Goal: Transaction & Acquisition: Purchase product/service

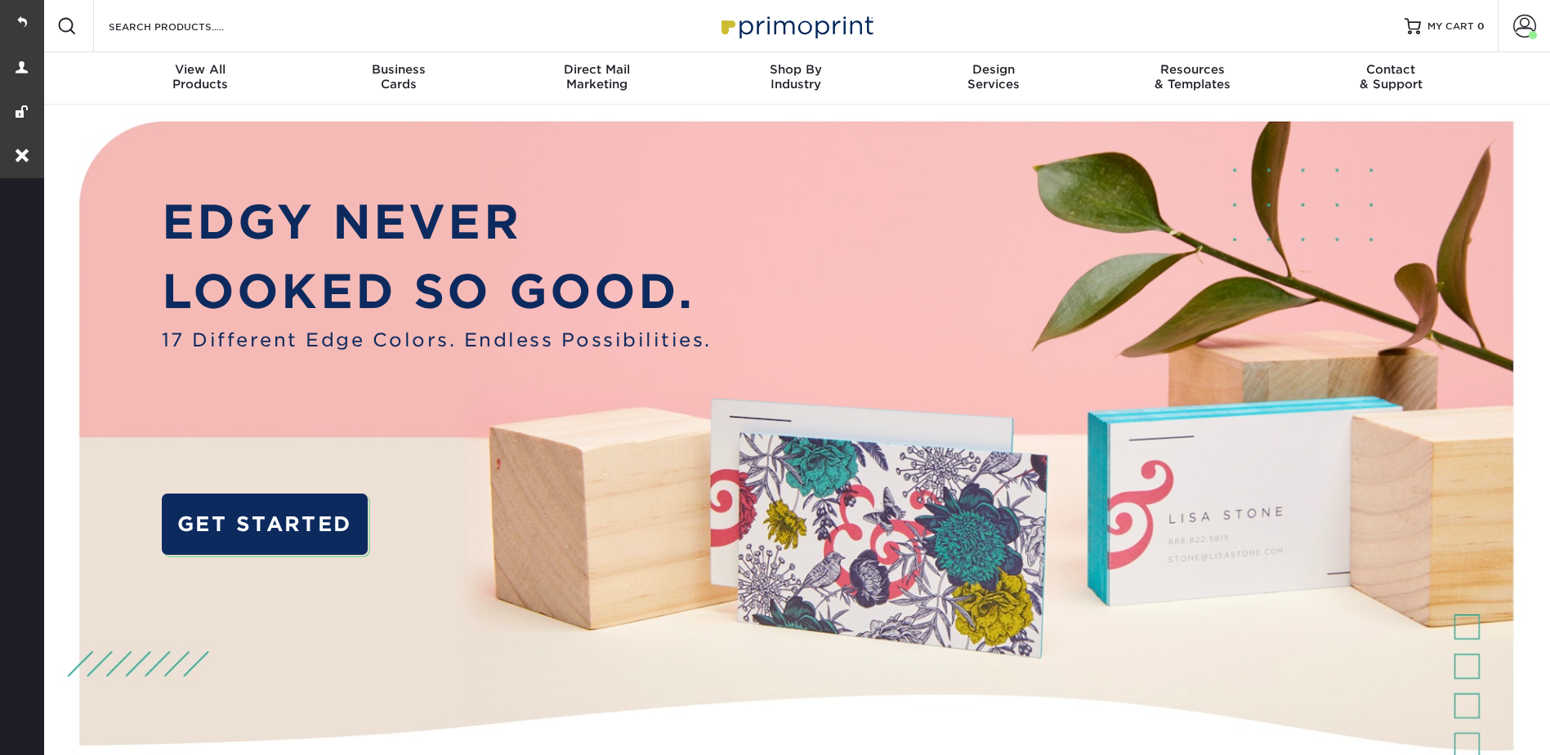
drag, startPoint x: 235, startPoint y: 43, endPoint x: 226, endPoint y: 31, distance: 15.2
click at [235, 42] on div "Search Products" at bounding box center [180, 26] width 172 height 52
click at [221, 25] on input "Search Products" at bounding box center [186, 26] width 159 height 20
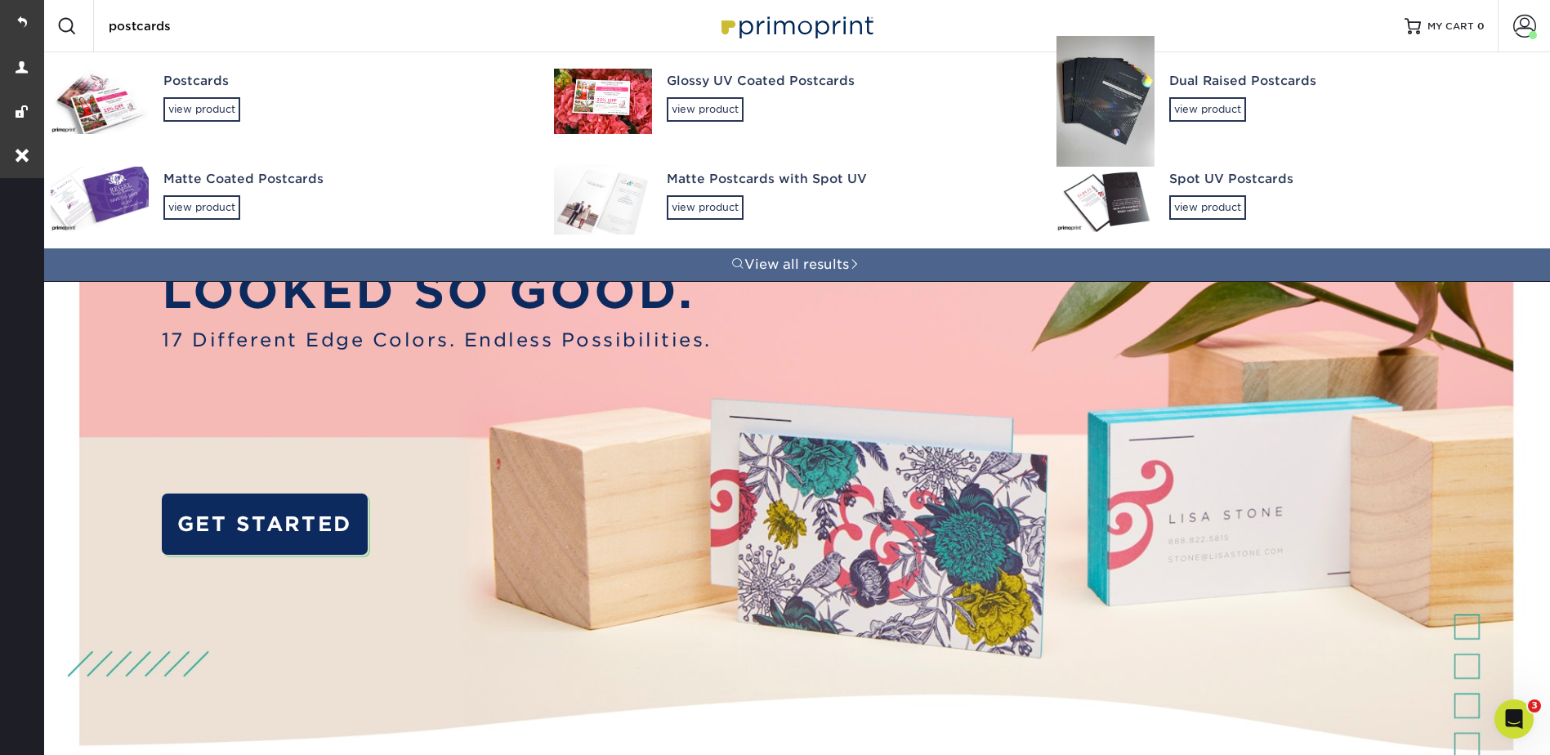
type input "postcards"
click at [199, 90] on div "Postcards" at bounding box center [343, 81] width 361 height 19
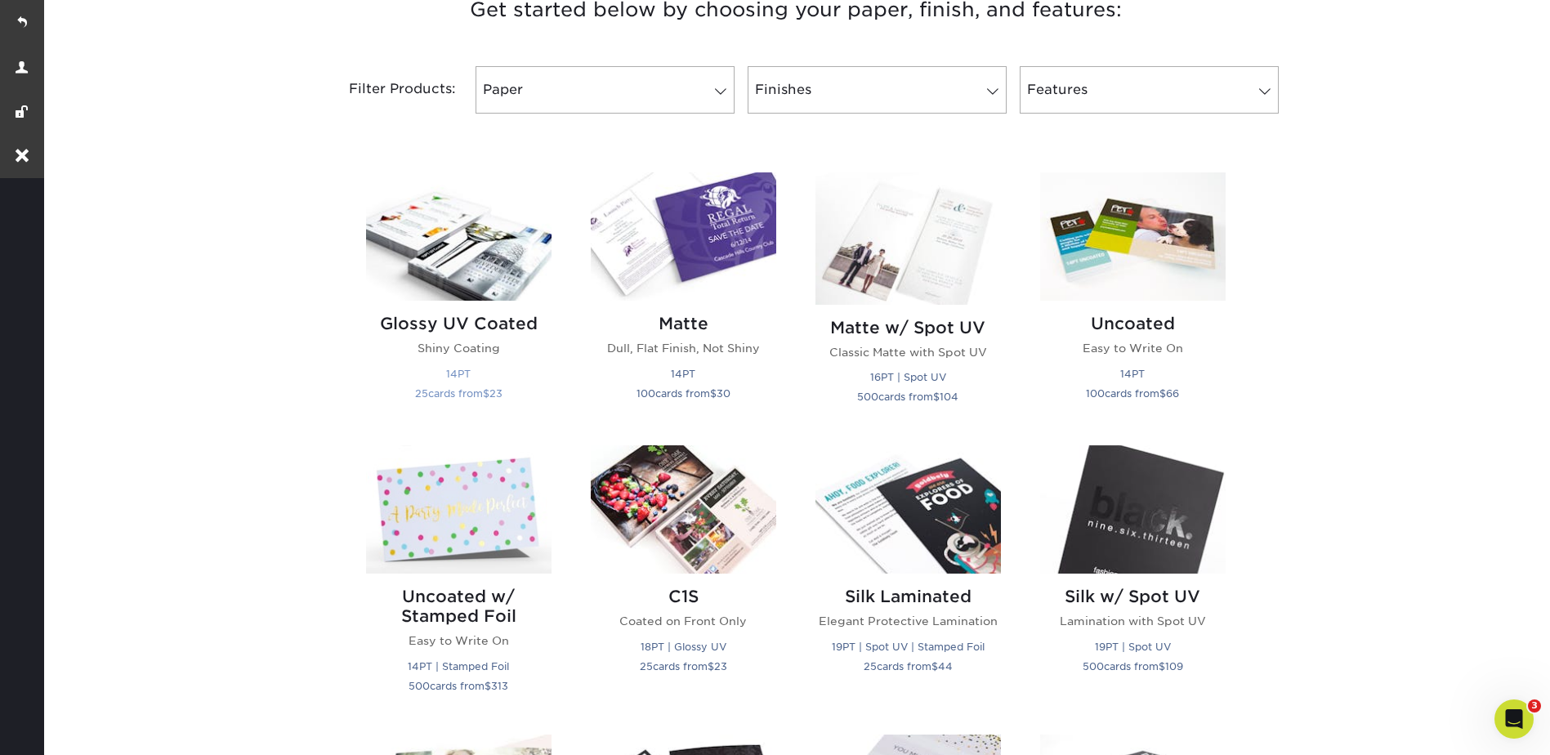
click at [491, 250] on img at bounding box center [458, 236] width 185 height 128
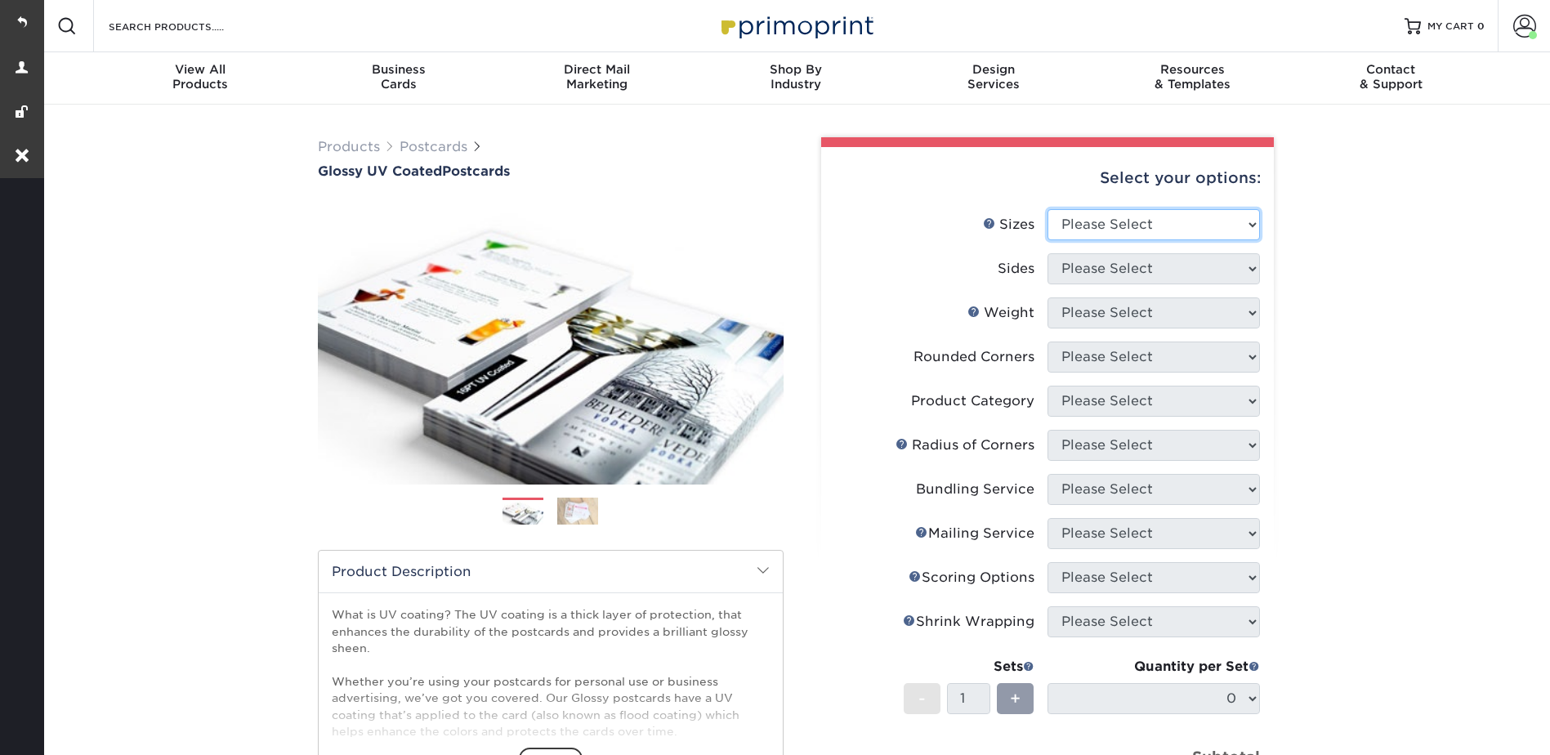
drag, startPoint x: 1080, startPoint y: 216, endPoint x: 1082, endPoint y: 224, distance: 8.3
click at [1080, 216] on select "Please Select 1.5" x 7" 2" x 4" 2" x 6" 2" x 7" 2" x 8" 2.12" x 5.5" 2.12" x 5.…" at bounding box center [1154, 224] width 212 height 31
select select "2.00x6.00"
click at [1048, 209] on select "Please Select 1.5" x 7" 2" x 4" 2" x 6" 2" x 7" 2" x 8" 2.12" x 5.5" 2.12" x 5.…" at bounding box center [1154, 224] width 212 height 31
drag, startPoint x: 1084, startPoint y: 273, endPoint x: 1087, endPoint y: 285, distance: 12.5
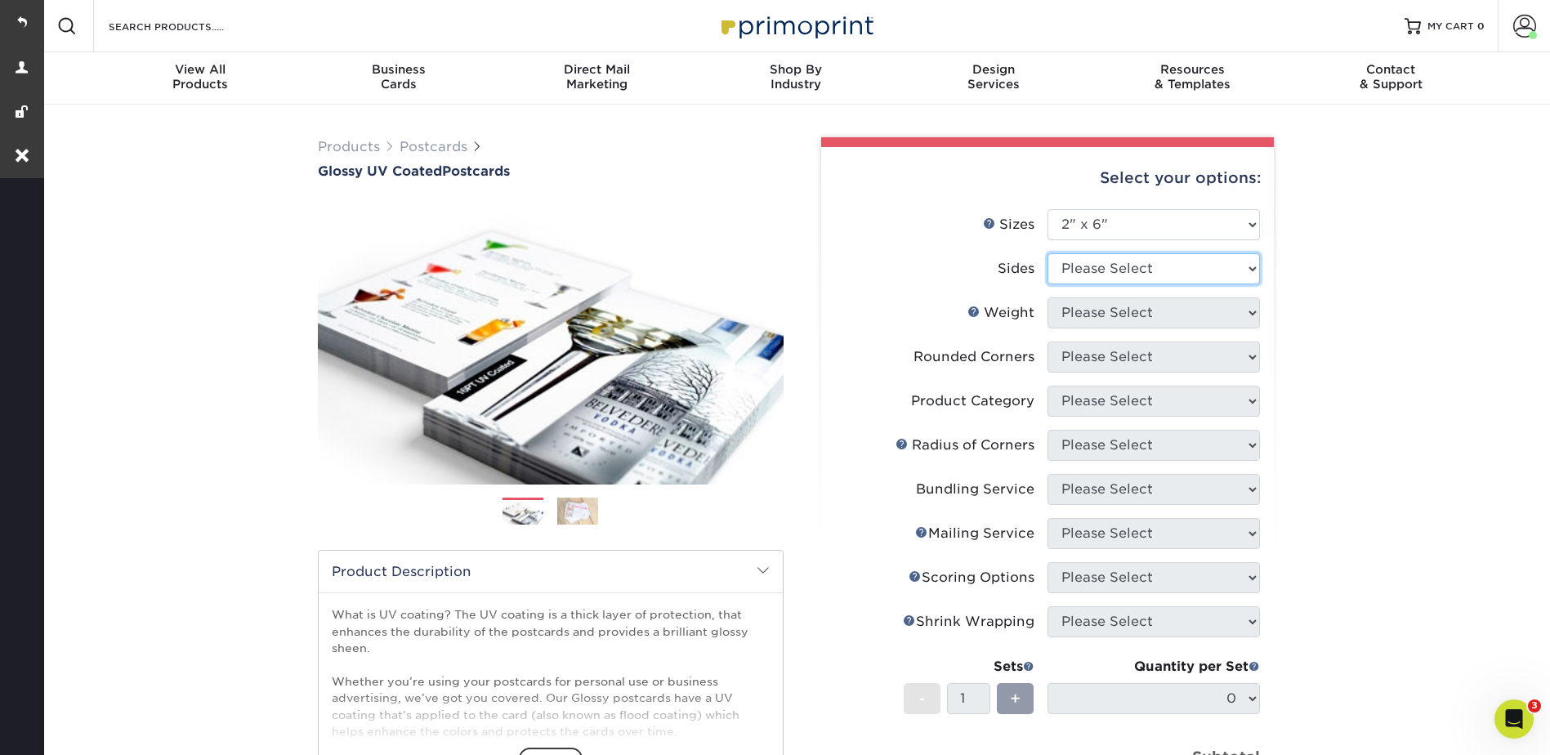
click at [1084, 273] on select "Please Select Print Both Sides Print Front Only" at bounding box center [1154, 268] width 212 height 31
select select "13abbda7-1d64-4f25-8bb2-c179b224825d"
click at [1048, 253] on select "Please Select Print Both Sides Print Front Only" at bounding box center [1154, 268] width 212 height 31
click at [1075, 305] on select "Please Select 14PT 16PT 18PT C1S" at bounding box center [1154, 312] width 212 height 31
select select "14PT"
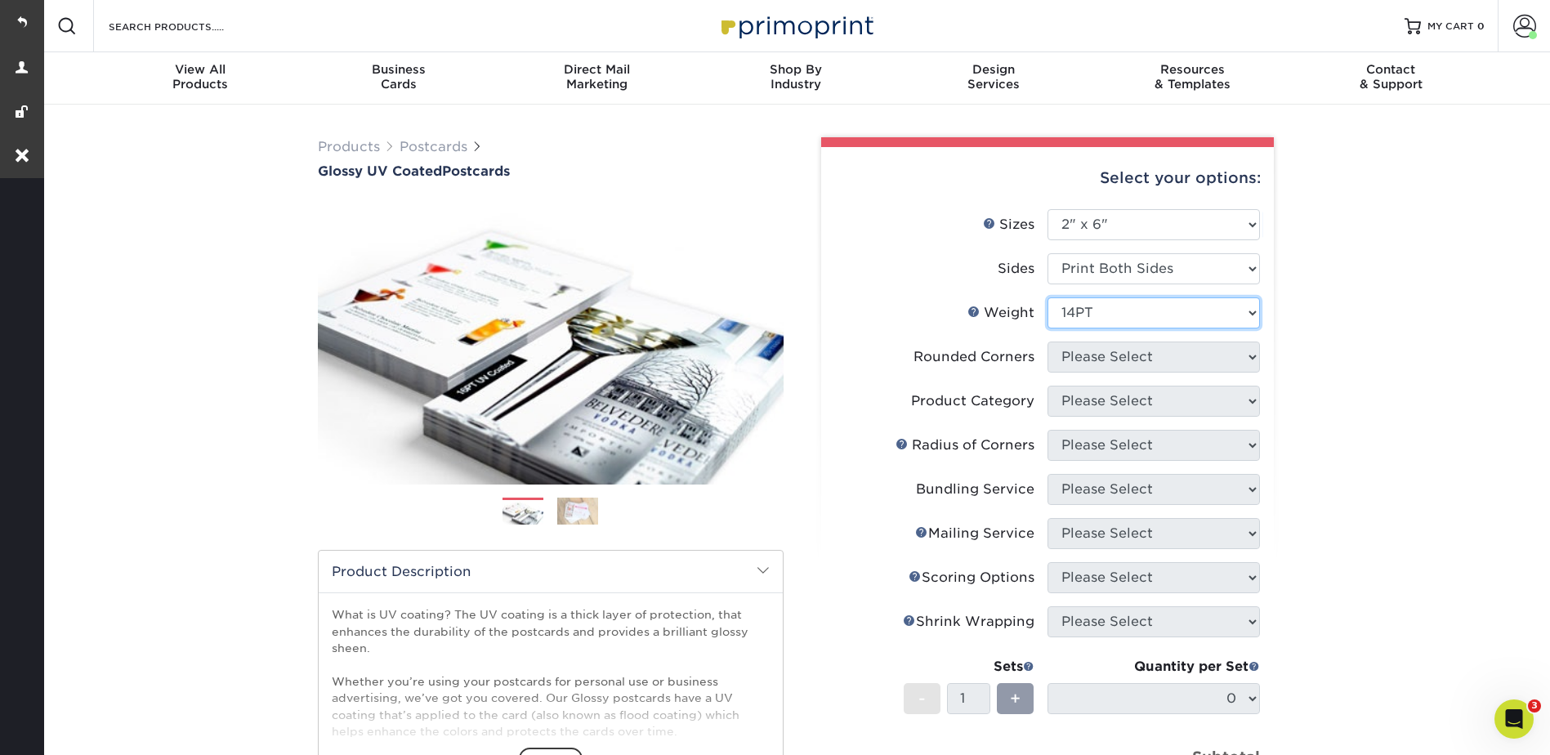
click at [1048, 297] on select "Please Select 14PT 16PT 18PT C1S" at bounding box center [1154, 312] width 212 height 31
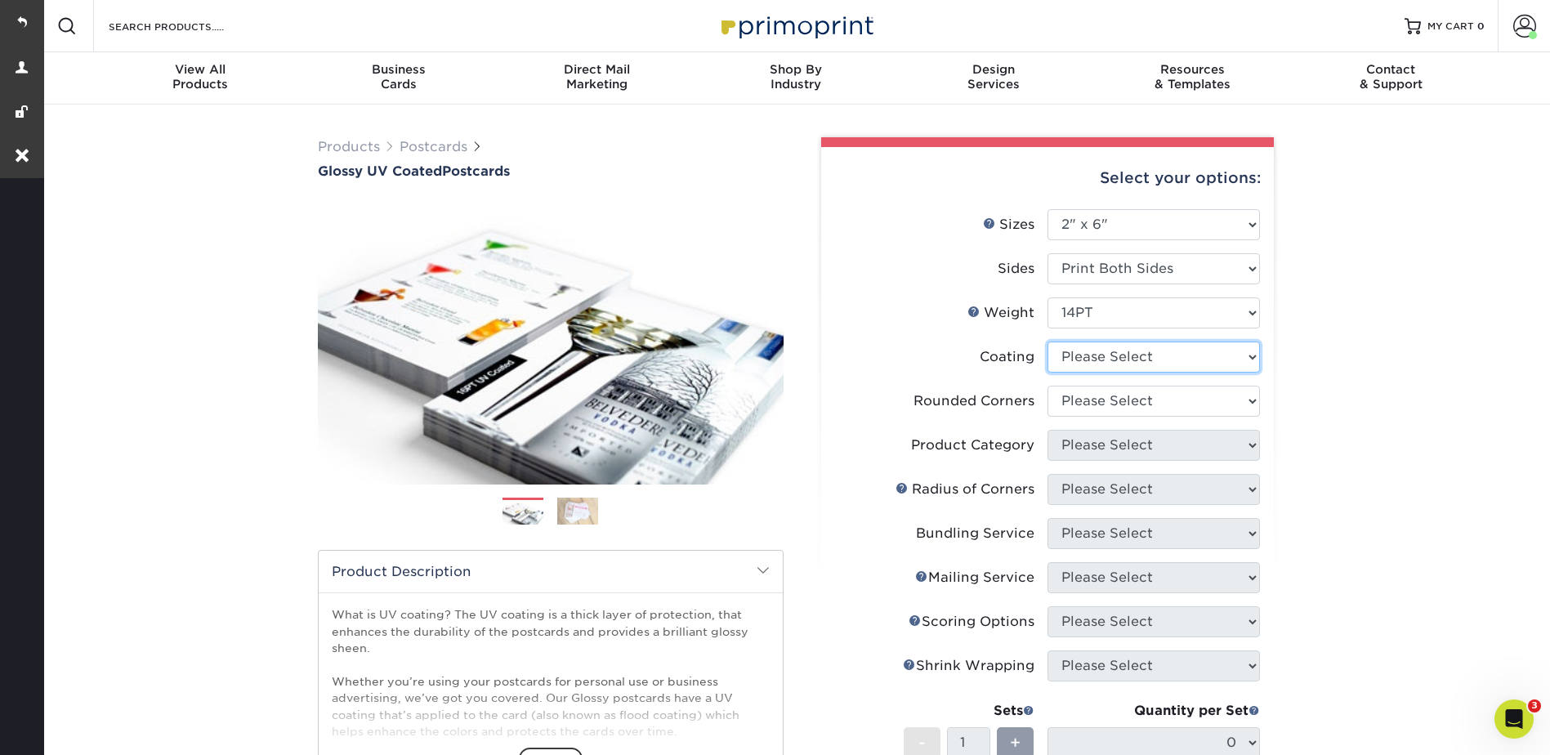
click at [1072, 354] on select at bounding box center [1154, 357] width 212 height 31
select select "1e8116af-acfc-44b1-83dc-8181aa338834"
click at [1048, 342] on select at bounding box center [1154, 357] width 212 height 31
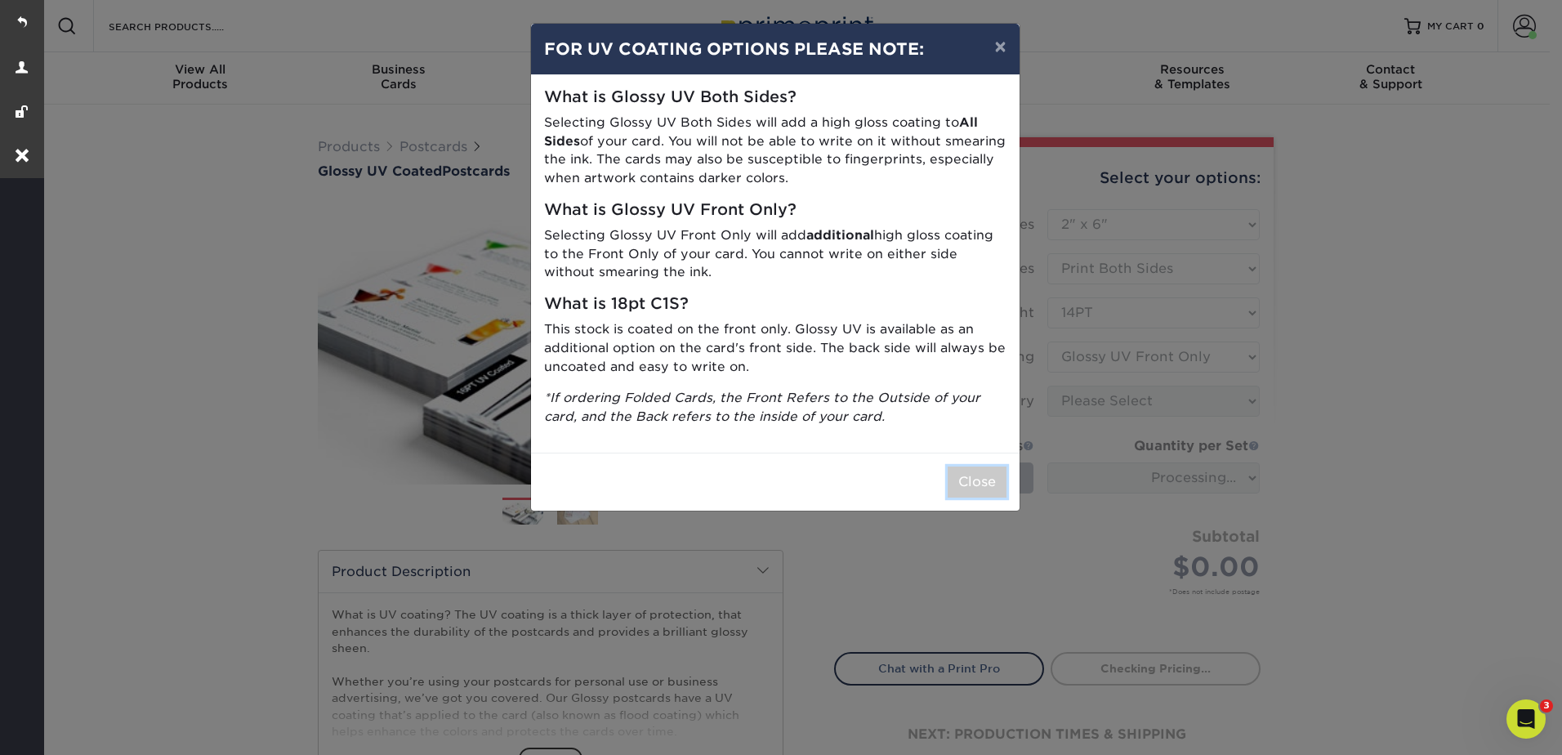
click at [966, 484] on button "Close" at bounding box center [977, 482] width 59 height 31
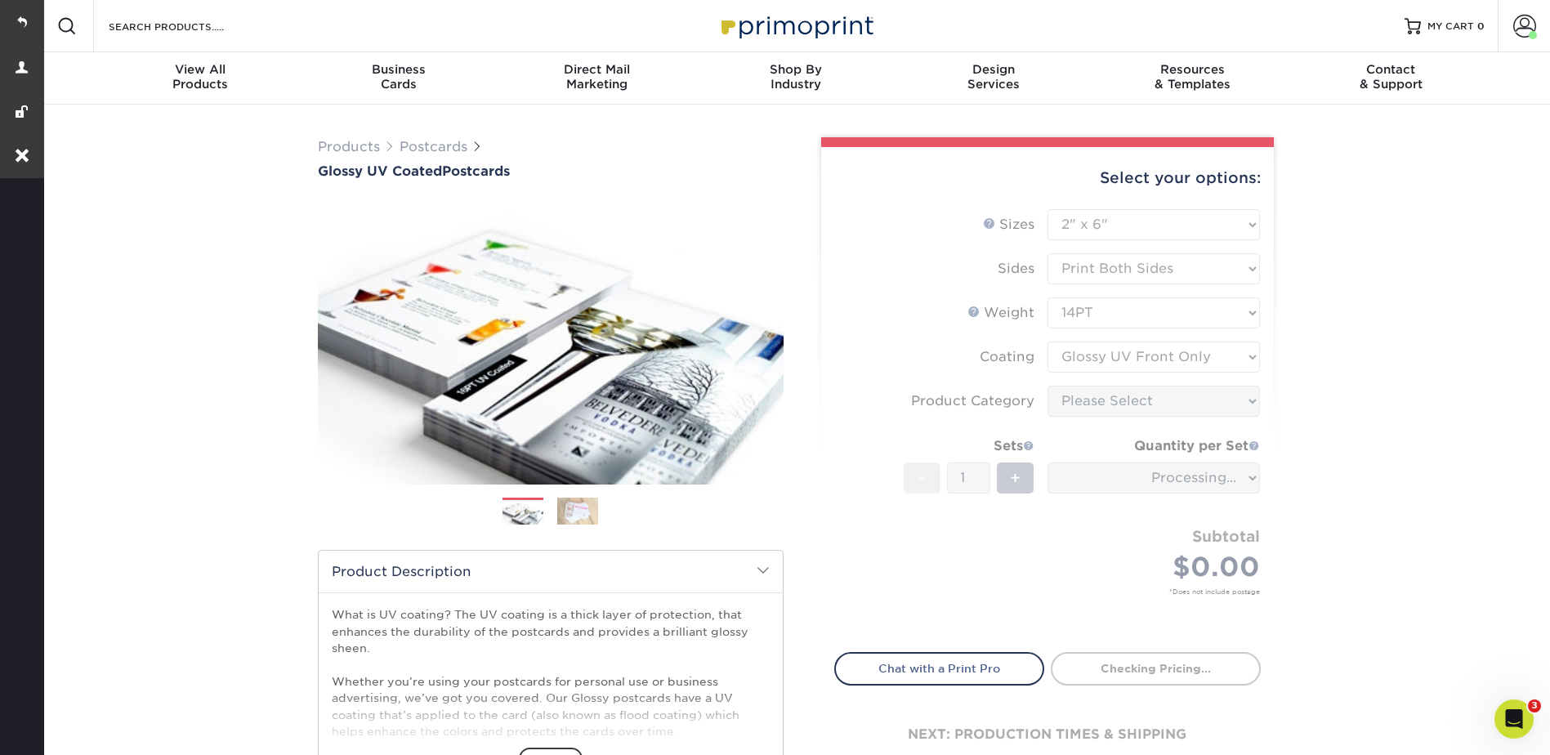
click at [1078, 404] on form "Sizes Help Sizes Please Select 1.5" x 7" 2" x 4" 2" x 6" 2" x 7" 2" x 8" 2.12" …" at bounding box center [1047, 421] width 427 height 424
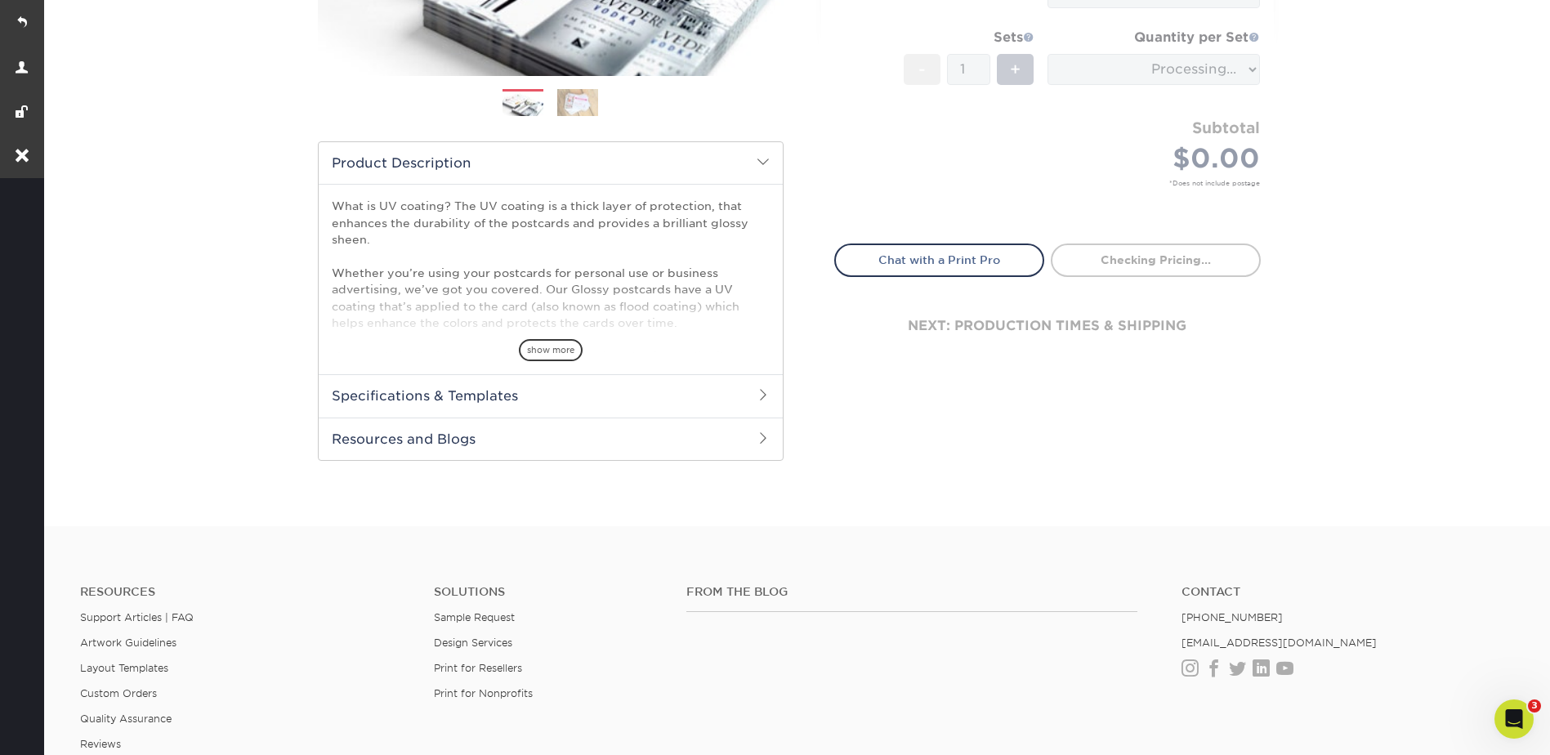
scroll to position [163, 0]
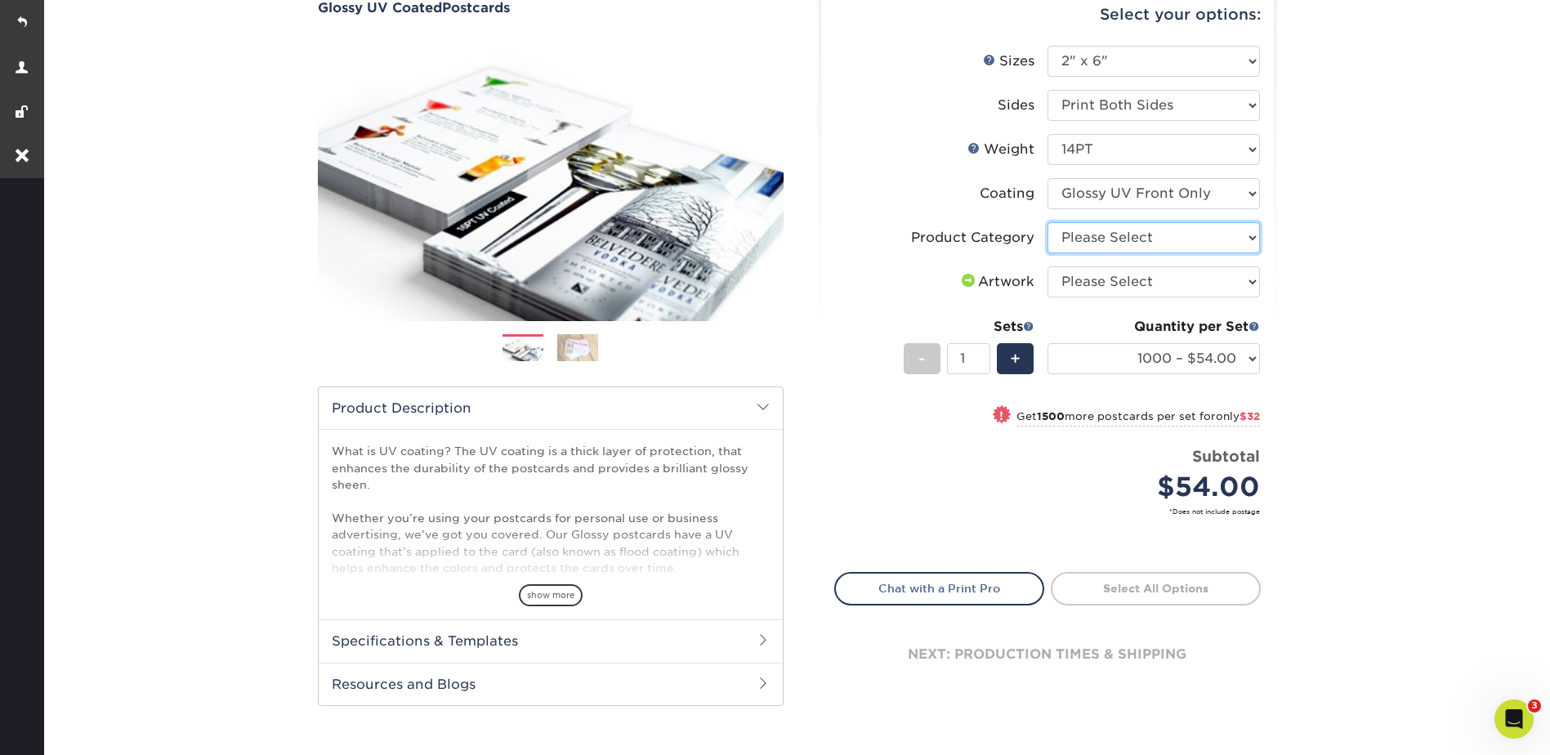
drag, startPoint x: 1081, startPoint y: 231, endPoint x: 1084, endPoint y: 246, distance: 15.1
click at [1081, 231] on select "Please Select Postcards" at bounding box center [1154, 237] width 212 height 31
select select "9b7272e0-d6c8-4c3c-8e97-d3a1bcdab858"
click at [1048, 222] on select "Please Select Postcards" at bounding box center [1154, 237] width 212 height 31
click at [1079, 265] on li "Product Category Please Select Postcards" at bounding box center [1047, 244] width 425 height 44
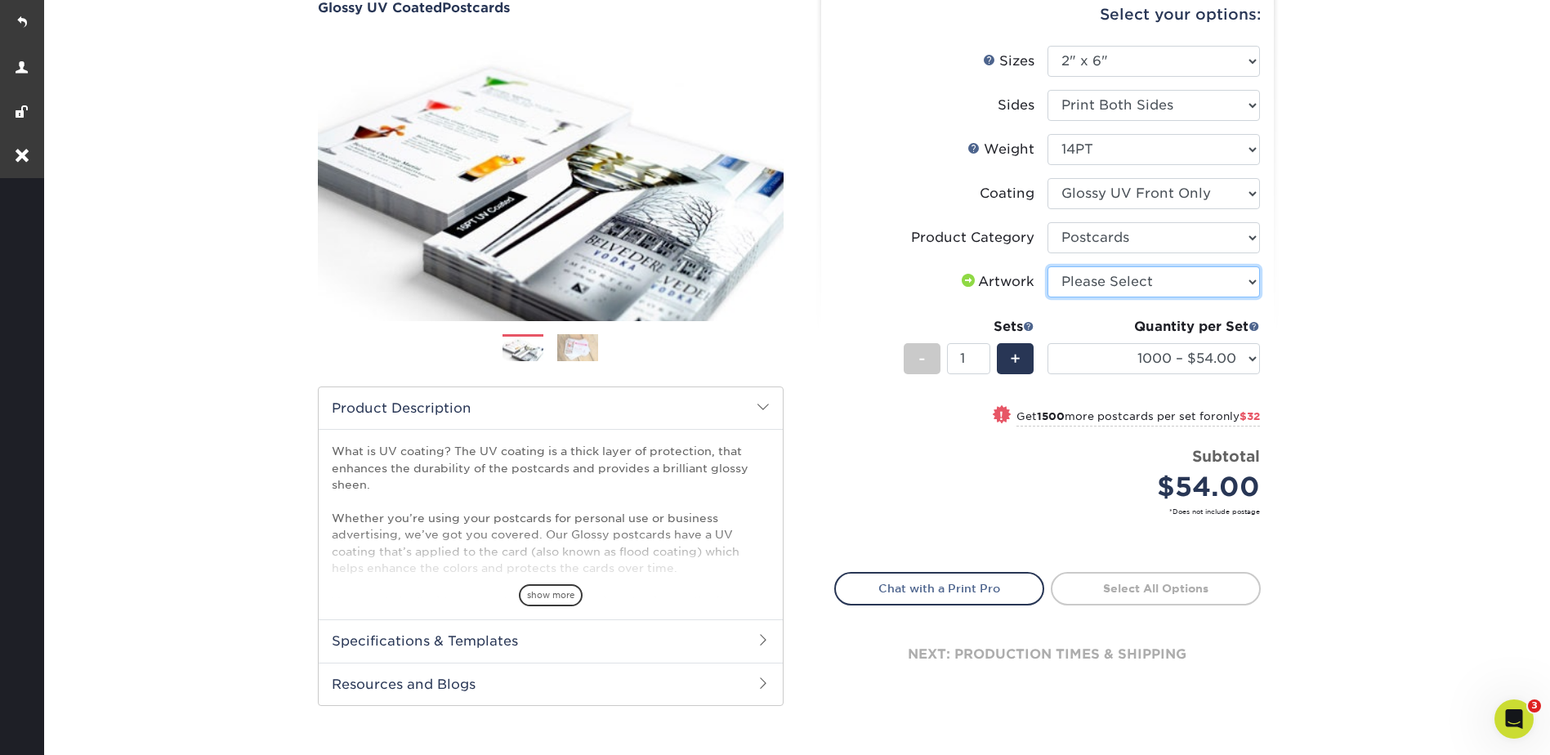
drag, startPoint x: 1088, startPoint y: 285, endPoint x: 1088, endPoint y: 299, distance: 13.9
click at [1088, 285] on select "Please Select I will upload files I need a design - $150" at bounding box center [1154, 281] width 212 height 31
select select "upload"
click at [1048, 266] on select "Please Select I will upload files I need a design - $150" at bounding box center [1154, 281] width 212 height 31
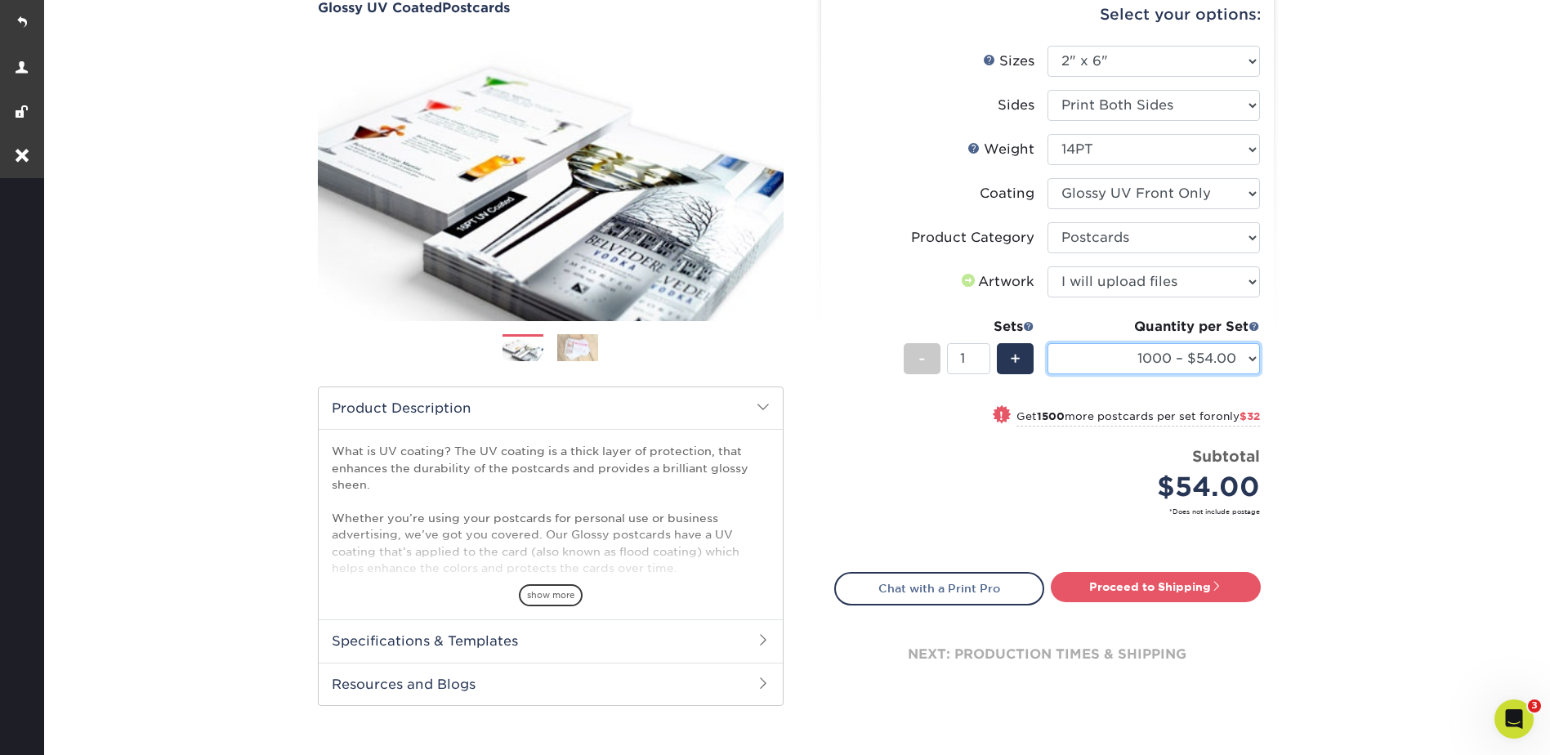
click at [1139, 357] on select "1000 – $54.00 2500 – $86.00 5000 – $130.00 10000 – $247.00 15000 – $364.00 2000…" at bounding box center [1154, 358] width 212 height 31
click at [1138, 357] on select "1000 – $54.00 2500 – $86.00 5000 – $130.00 10000 – $247.00 15000 – $364.00 2000…" at bounding box center [1154, 358] width 212 height 31
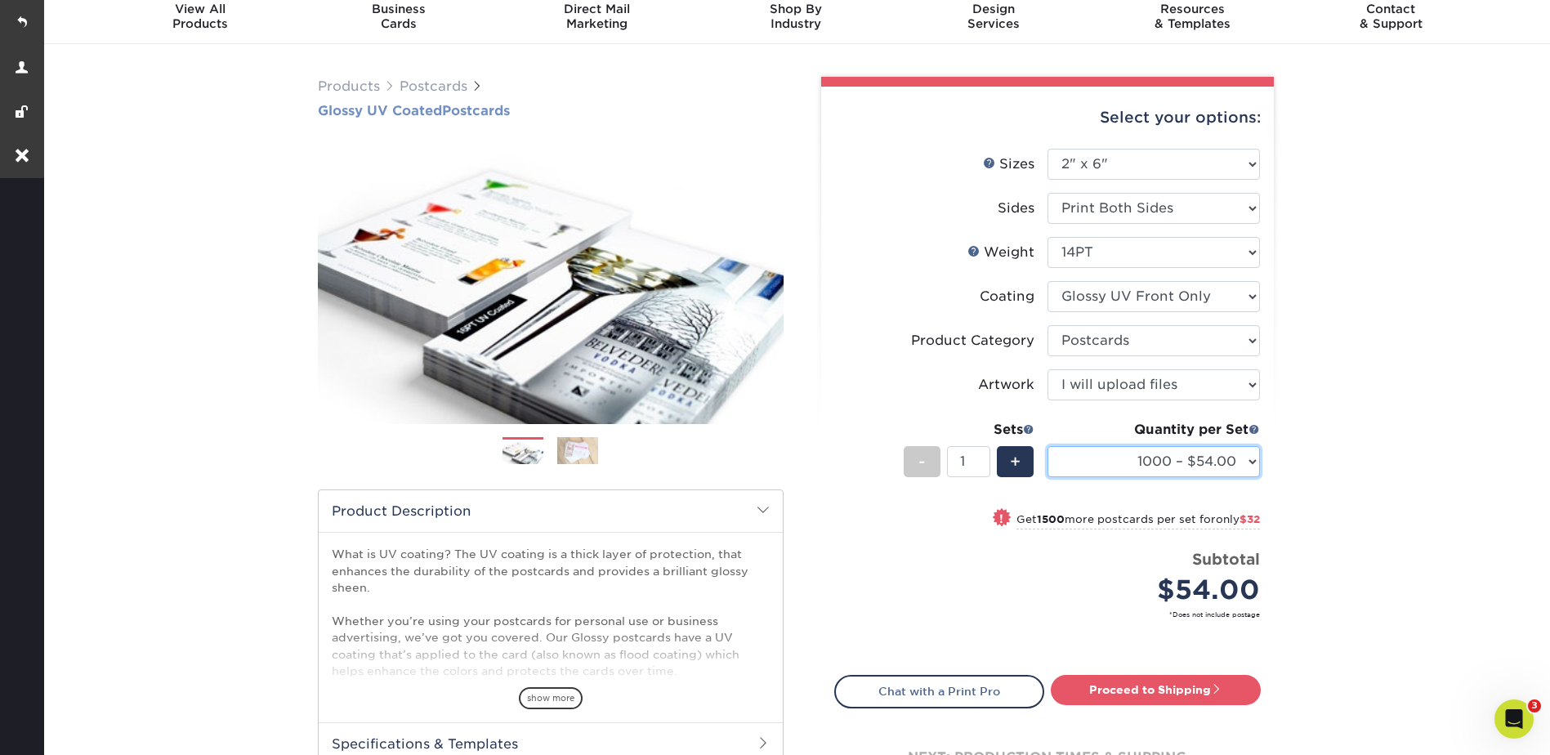
scroll to position [0, 0]
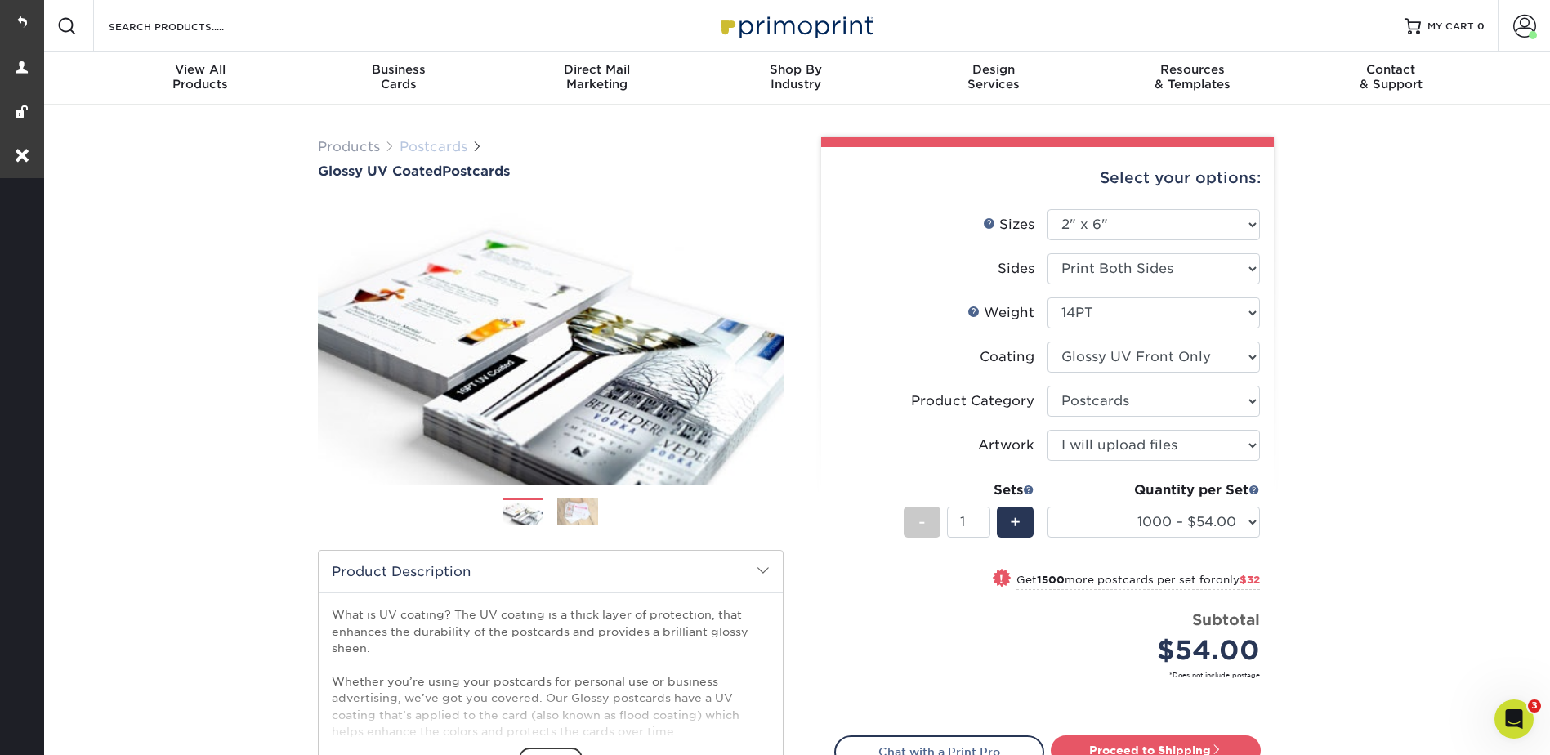
click at [442, 147] on link "Postcards" at bounding box center [434, 147] width 68 height 16
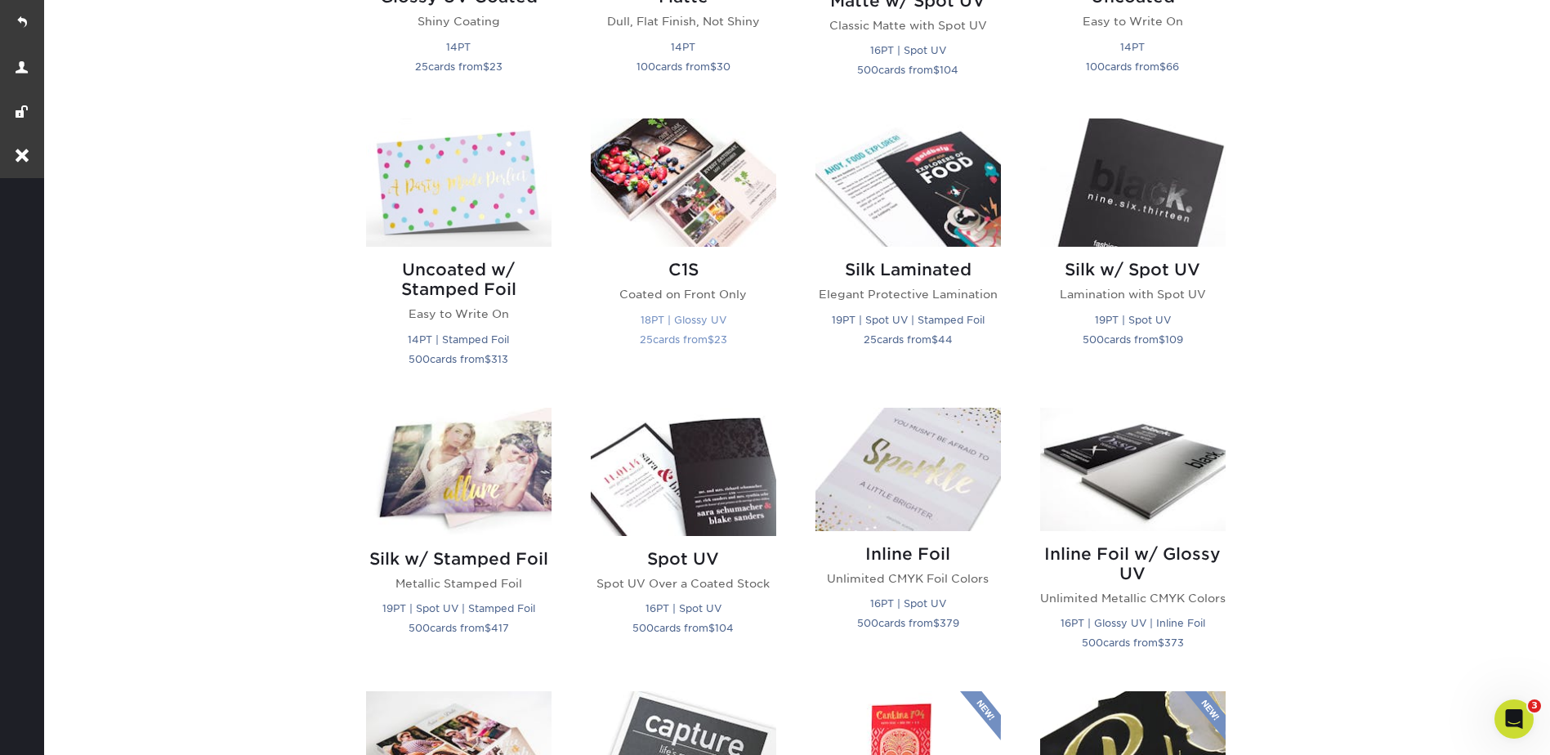
click at [726, 198] on img at bounding box center [683, 182] width 185 height 128
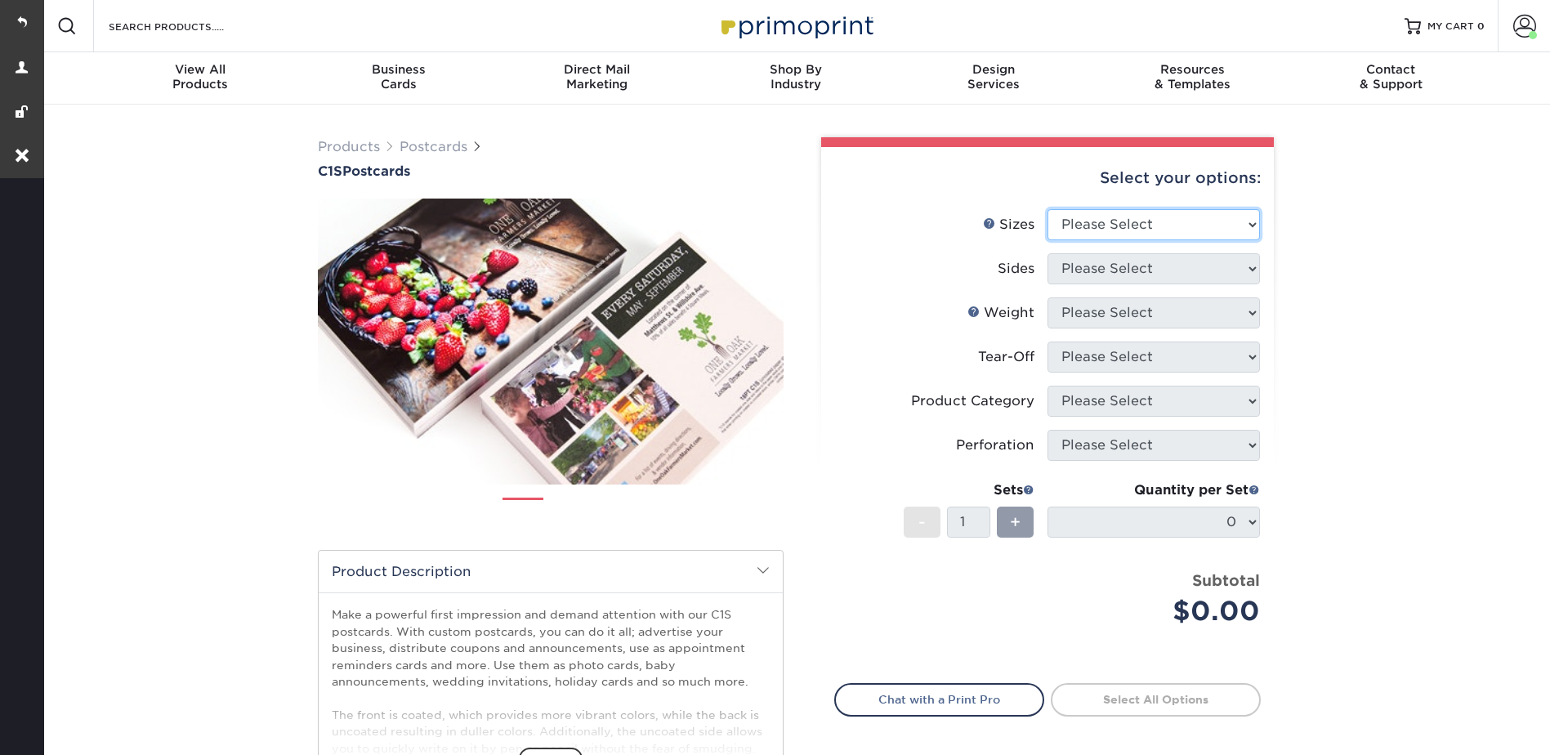
click at [1106, 212] on select "Please Select 2" x 6" 2" x 8" 2.12" x 5.5" 2.75" x 4.25" 2.75" x 8.5" 3" x 3" 3…" at bounding box center [1154, 224] width 212 height 31
select select "2.00x6.00"
click at [1048, 209] on select "Please Select 2" x 6" 2" x 8" 2.12" x 5.5" 2.75" x 4.25" 2.75" x 8.5" 3" x 3" 3…" at bounding box center [1154, 224] width 212 height 31
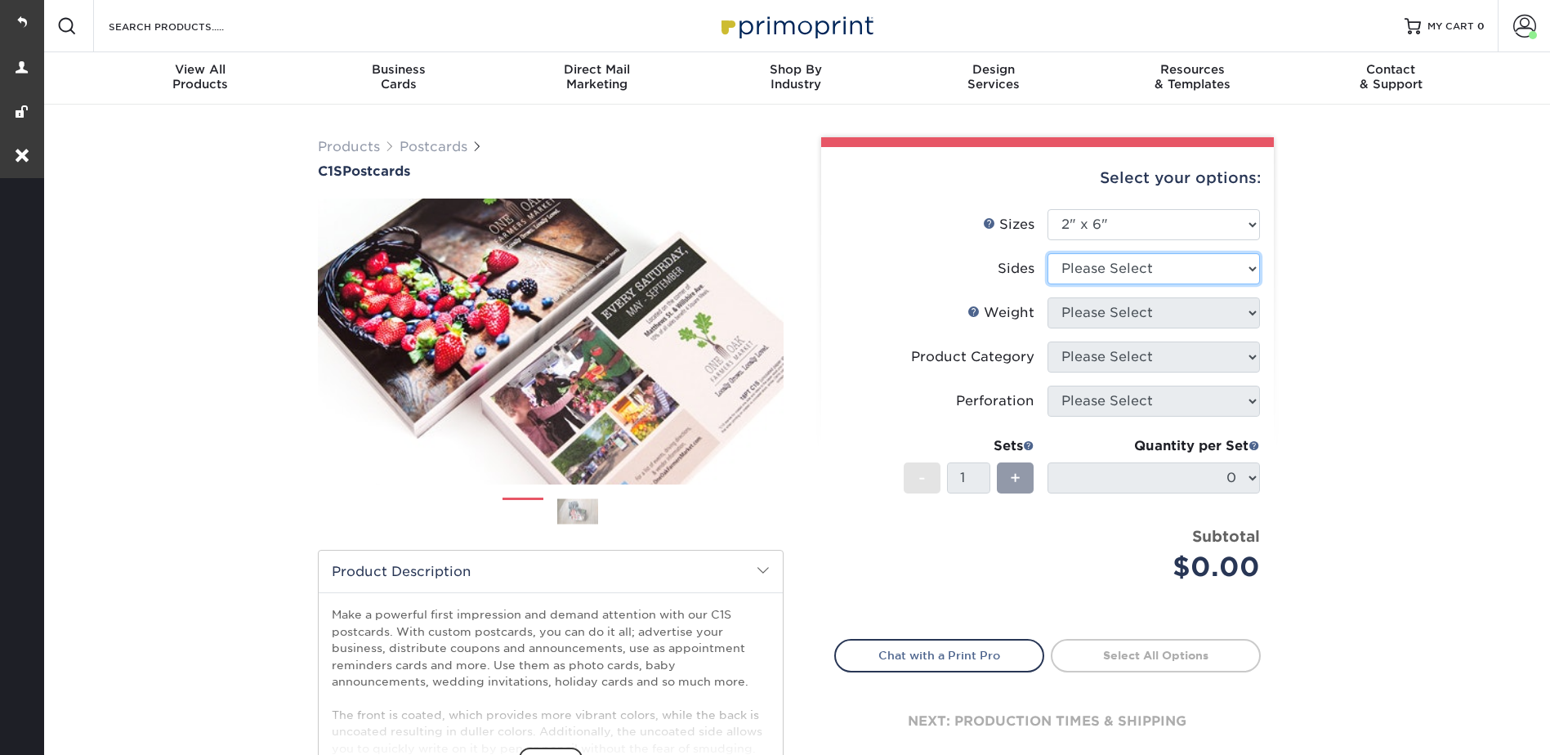
drag, startPoint x: 1083, startPoint y: 268, endPoint x: 1084, endPoint y: 287, distance: 18.9
click at [1083, 268] on select "Please Select Print Both Sides Print Front Only" at bounding box center [1154, 268] width 212 height 31
select select "13abbda7-1d64-4f25-8bb2-c179b224825d"
click at [1048, 253] on select "Please Select Print Both Sides Print Front Only" at bounding box center [1154, 268] width 212 height 31
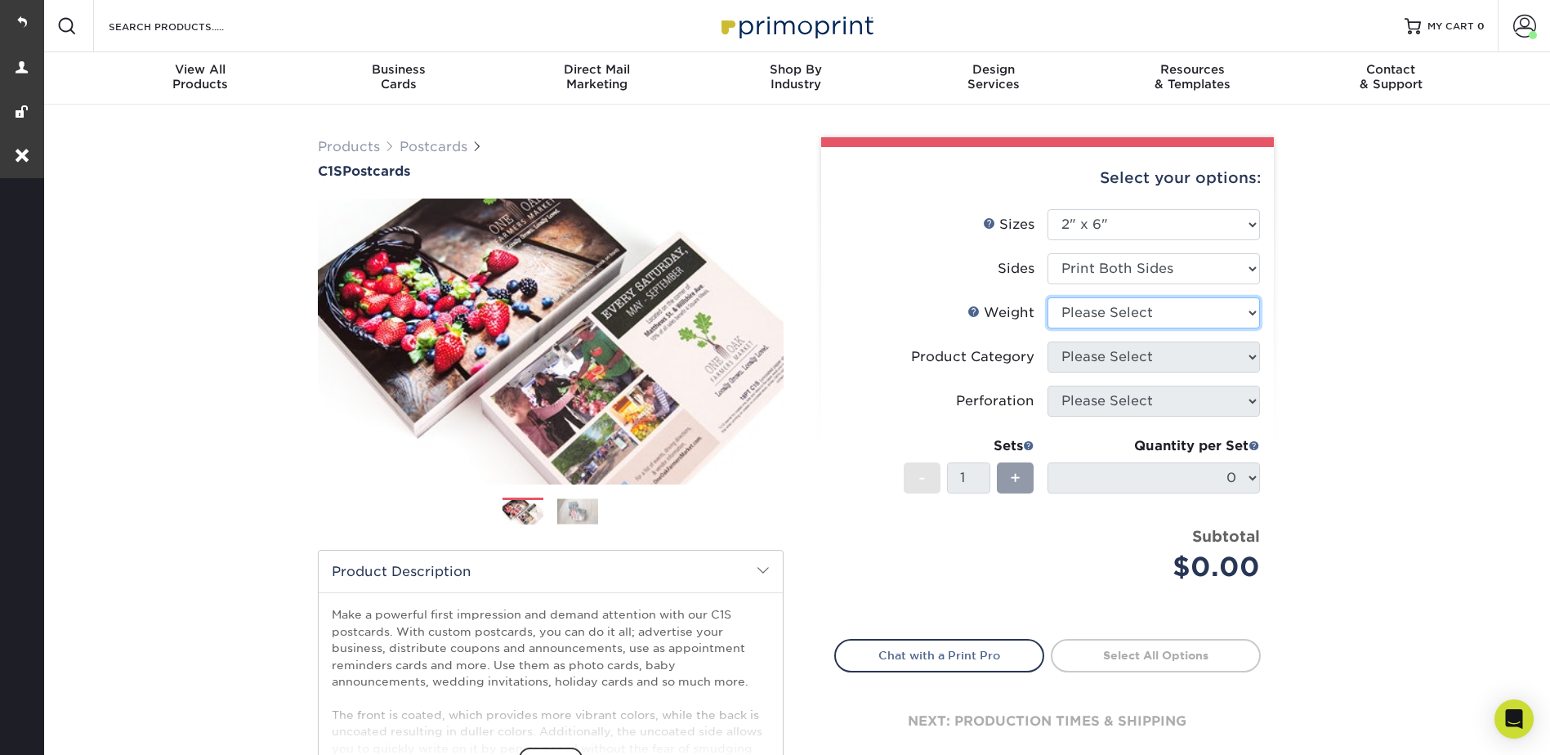
click at [1078, 311] on select "Please Select 18PT C1S" at bounding box center [1154, 312] width 212 height 31
select select "18PTC1S"
click at [1048, 297] on select "Please Select 18PT C1S" at bounding box center [1154, 312] width 212 height 31
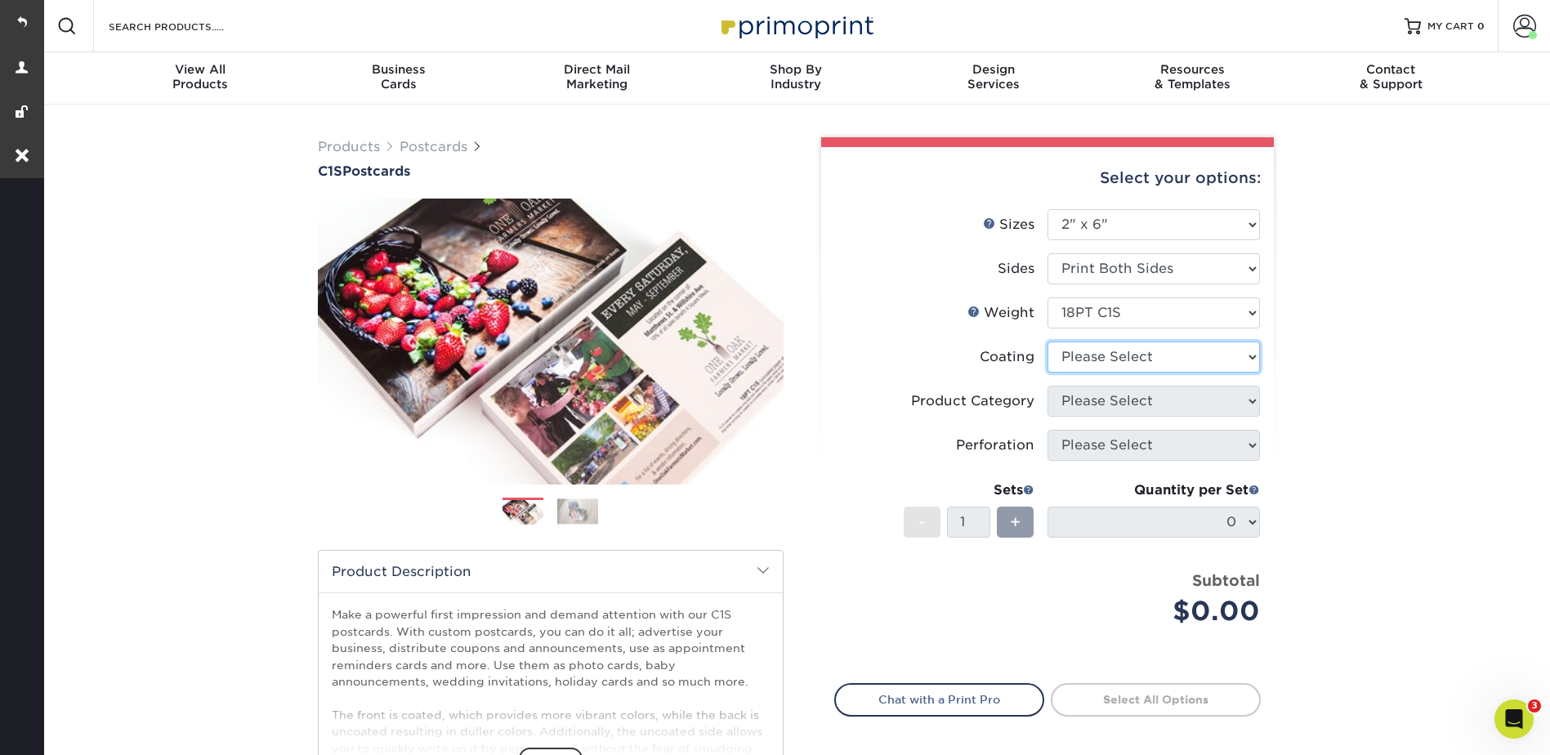
drag, startPoint x: 1079, startPoint y: 347, endPoint x: 1081, endPoint y: 364, distance: 16.4
click at [1079, 347] on select at bounding box center [1154, 357] width 212 height 31
select select "1e8116af-acfc-44b1-83dc-8181aa338834"
click at [1048, 342] on select at bounding box center [1154, 357] width 212 height 31
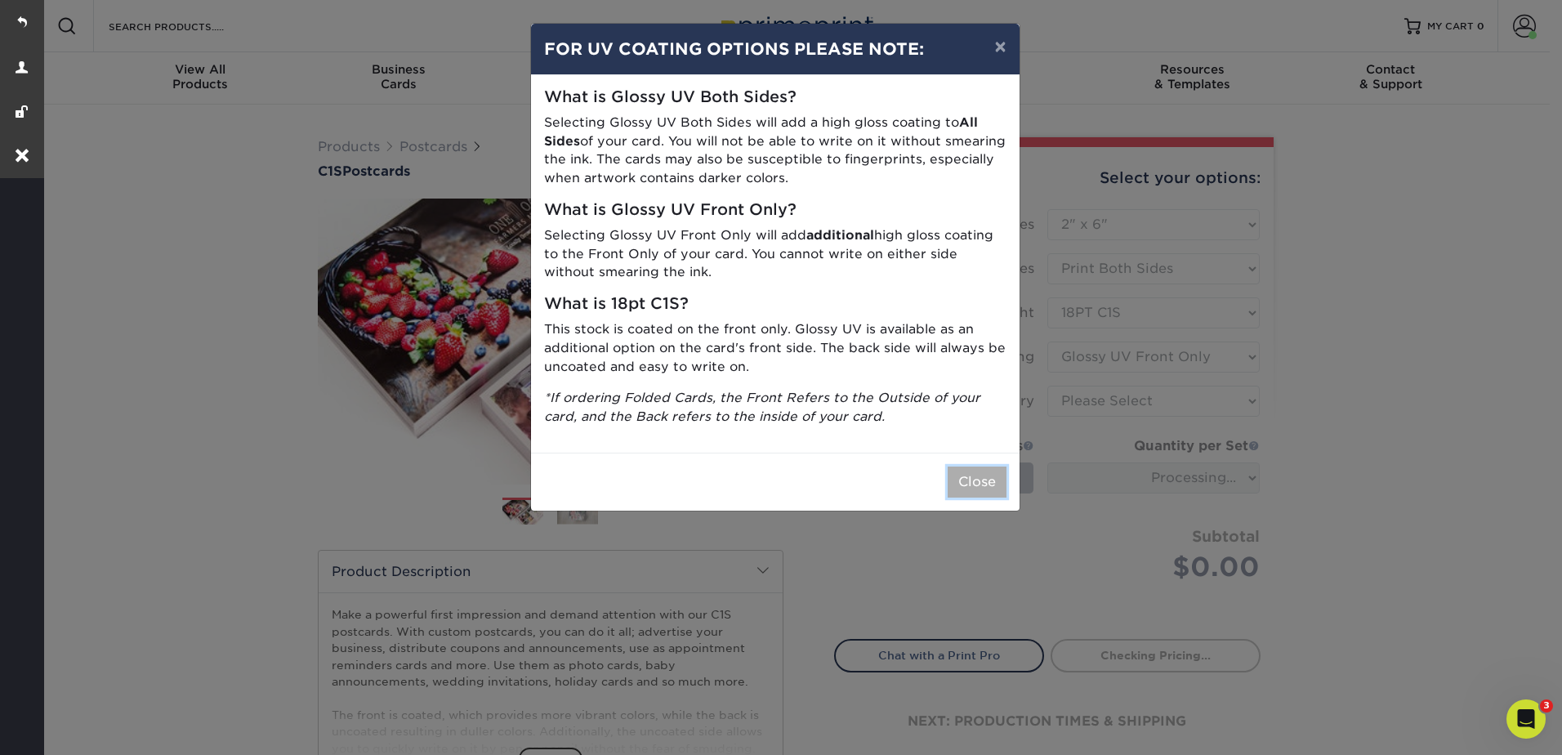
click at [994, 486] on button "Close" at bounding box center [977, 482] width 59 height 31
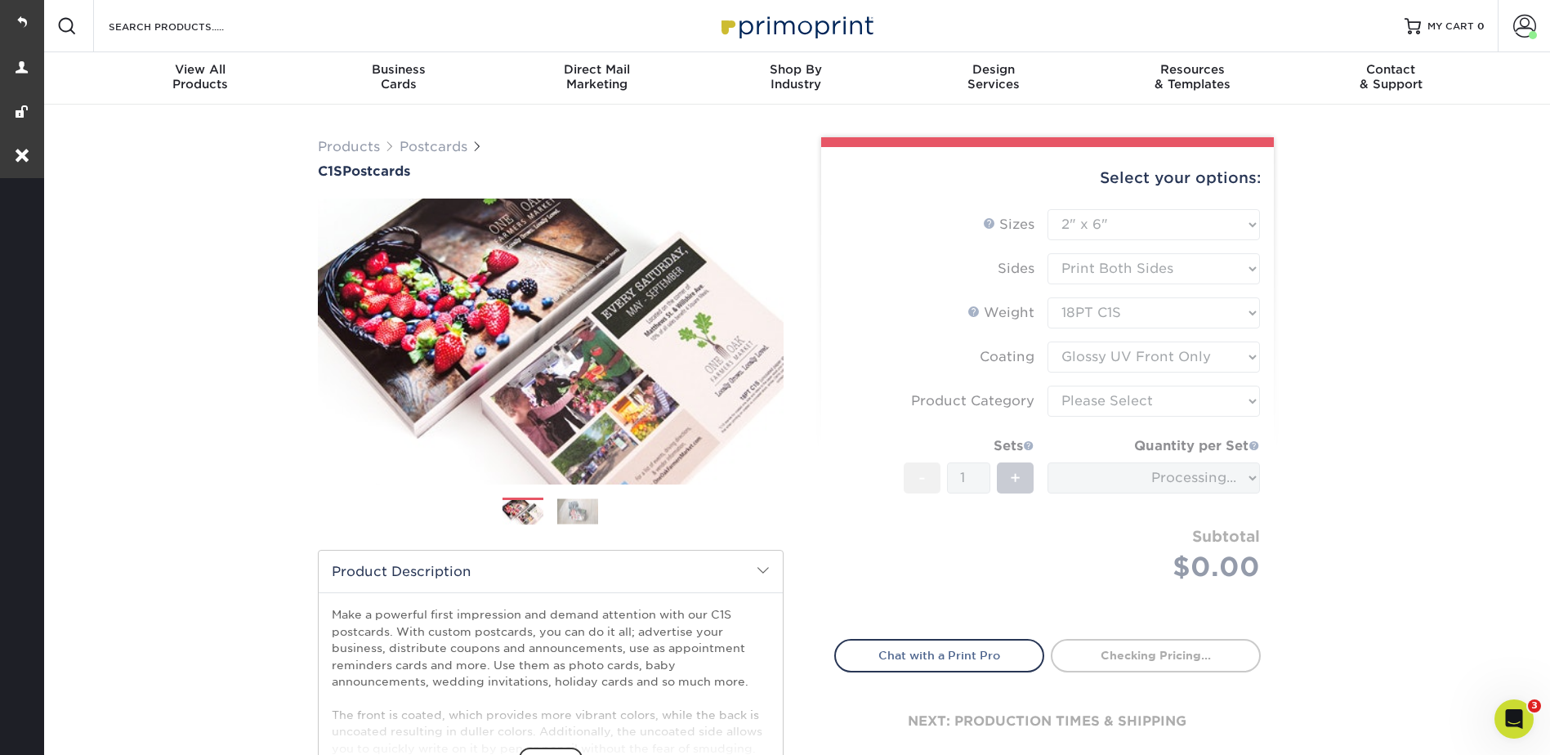
click at [1101, 404] on form "Sizes Help Sizes Please Select 2" x 6" 2" x 8" 2.12" x 5.5" 2.75" x 4.25" 2.75"…" at bounding box center [1047, 414] width 427 height 411
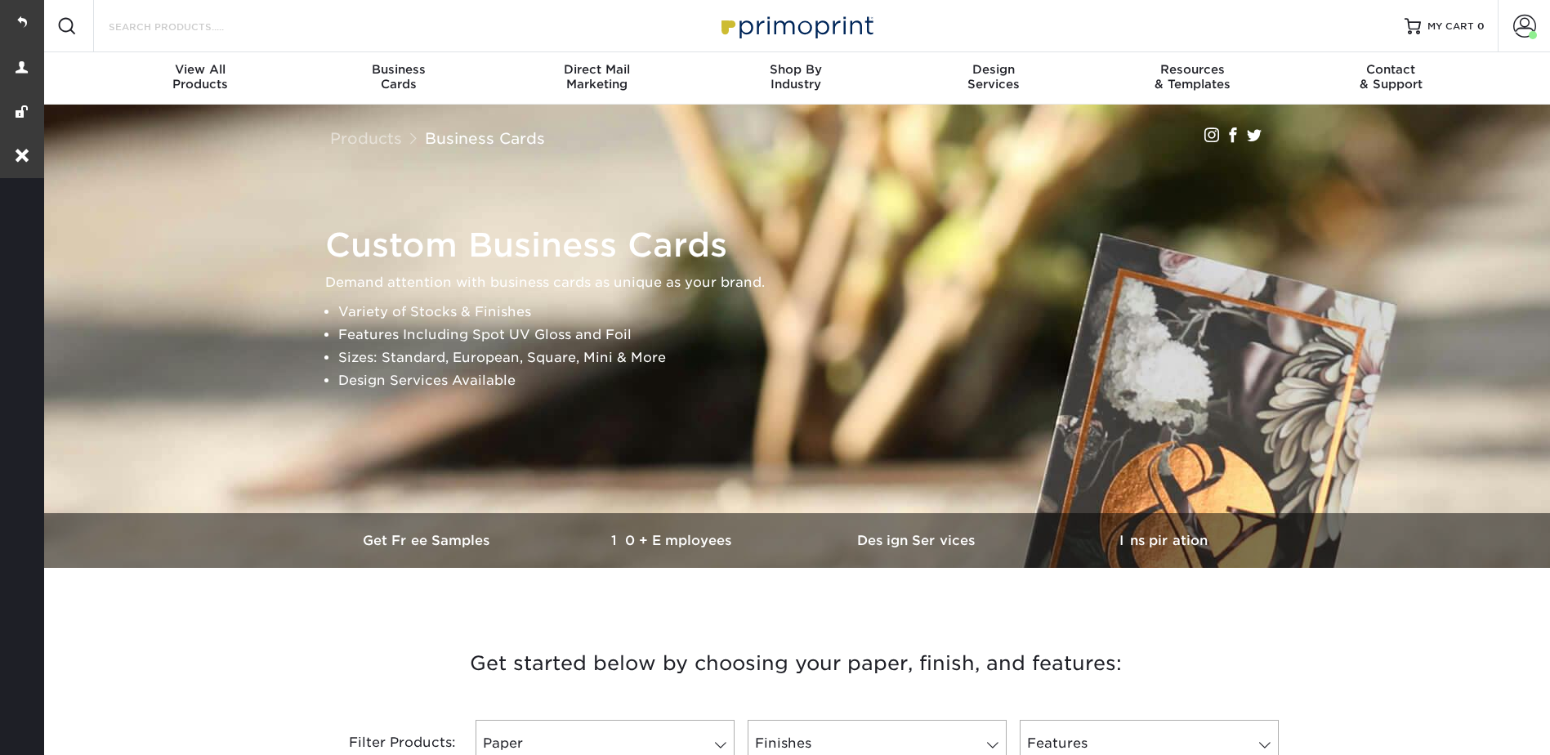
click at [192, 25] on input "Search Products" at bounding box center [186, 26] width 159 height 20
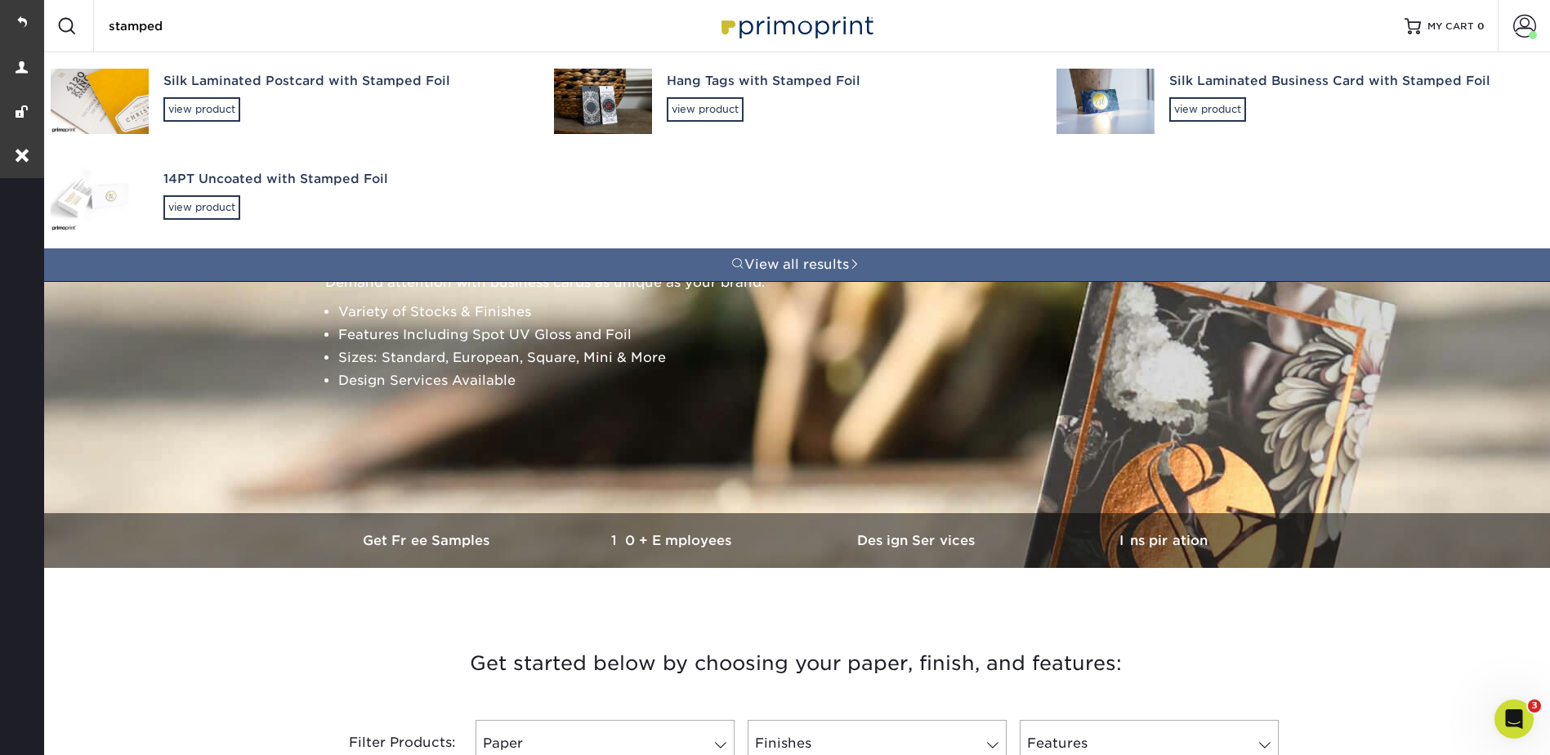
type input "stamped"
click at [1132, 99] on img at bounding box center [1106, 101] width 98 height 65
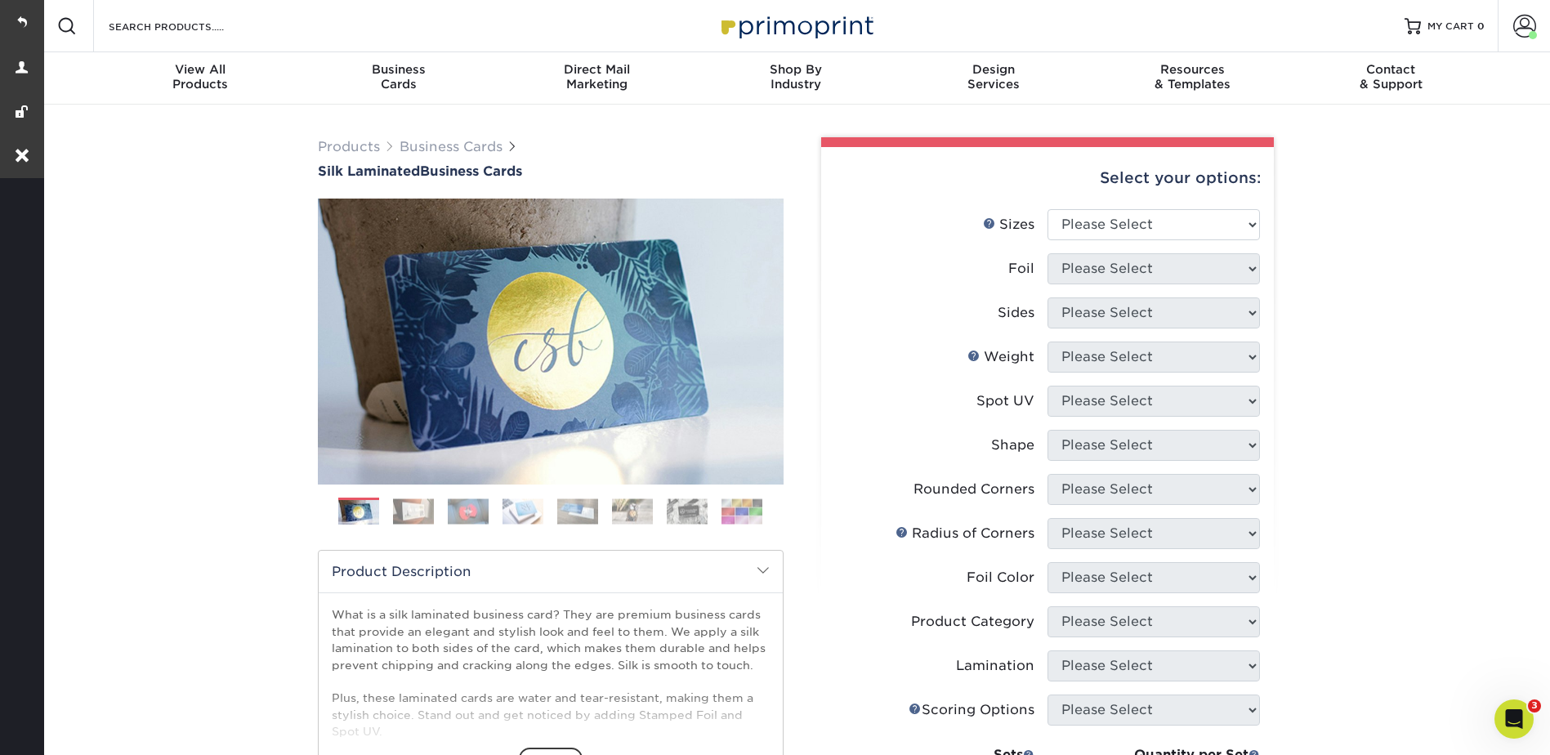
click at [408, 512] on img at bounding box center [413, 510] width 41 height 25
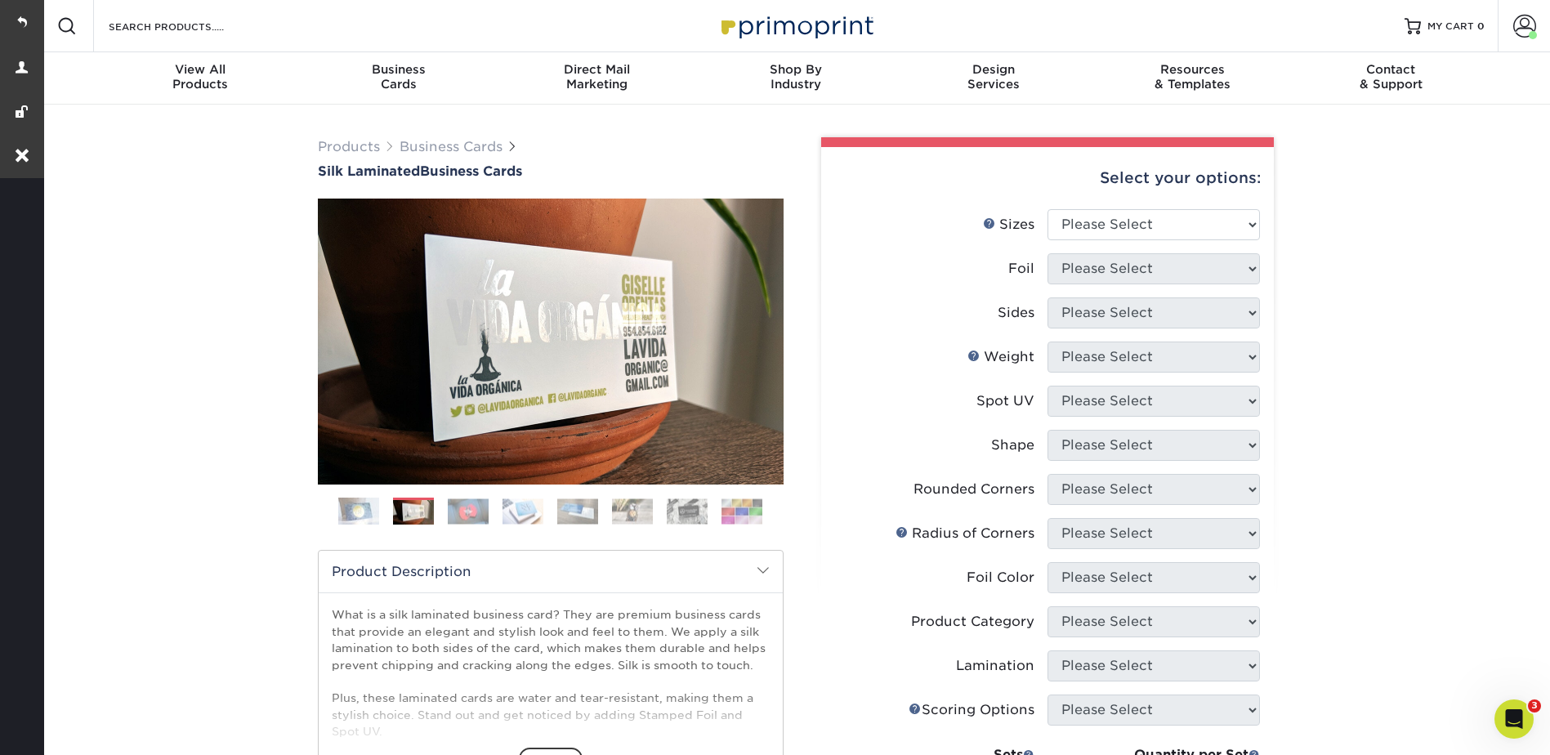
click at [474, 507] on img at bounding box center [468, 510] width 41 height 25
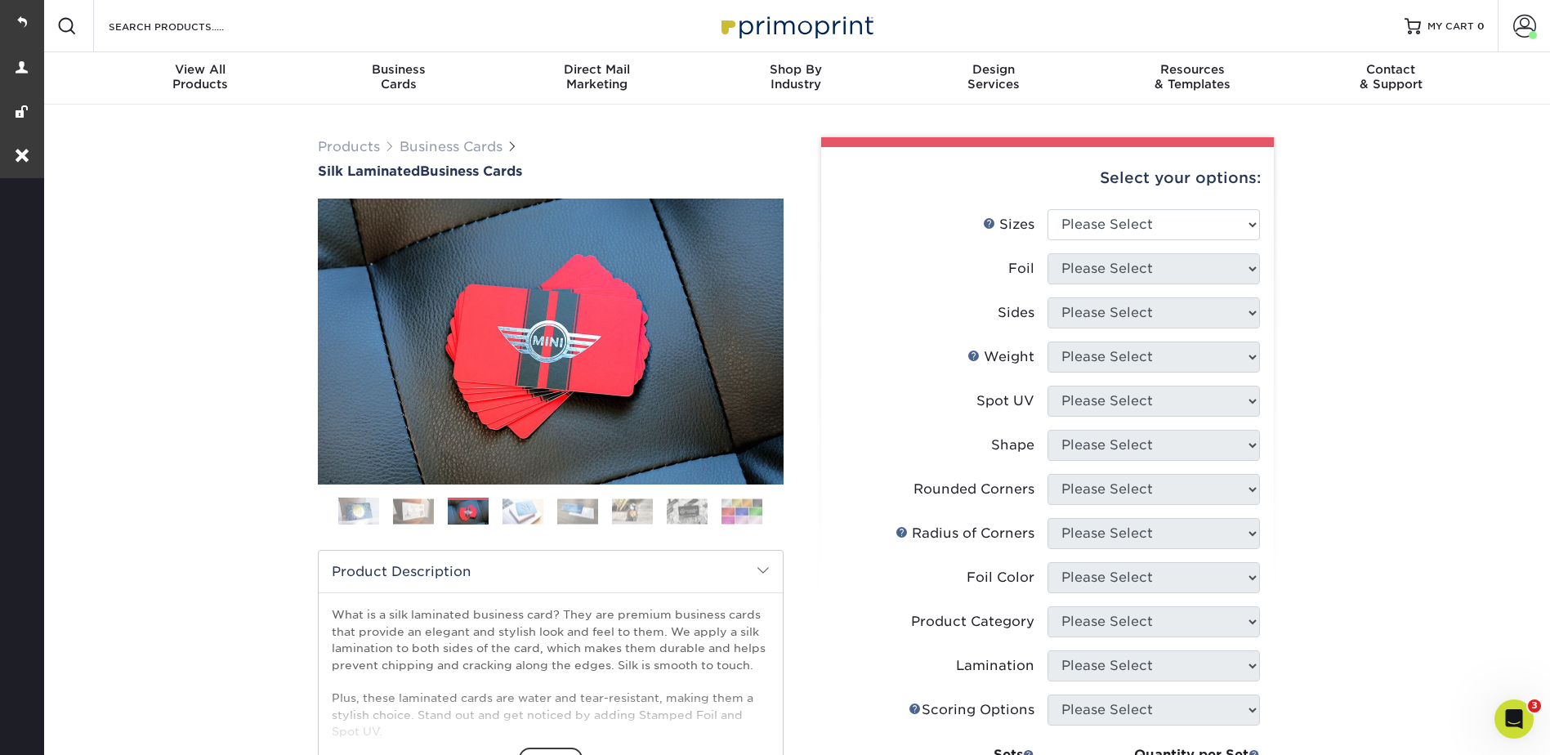
click at [534, 508] on img at bounding box center [523, 510] width 41 height 25
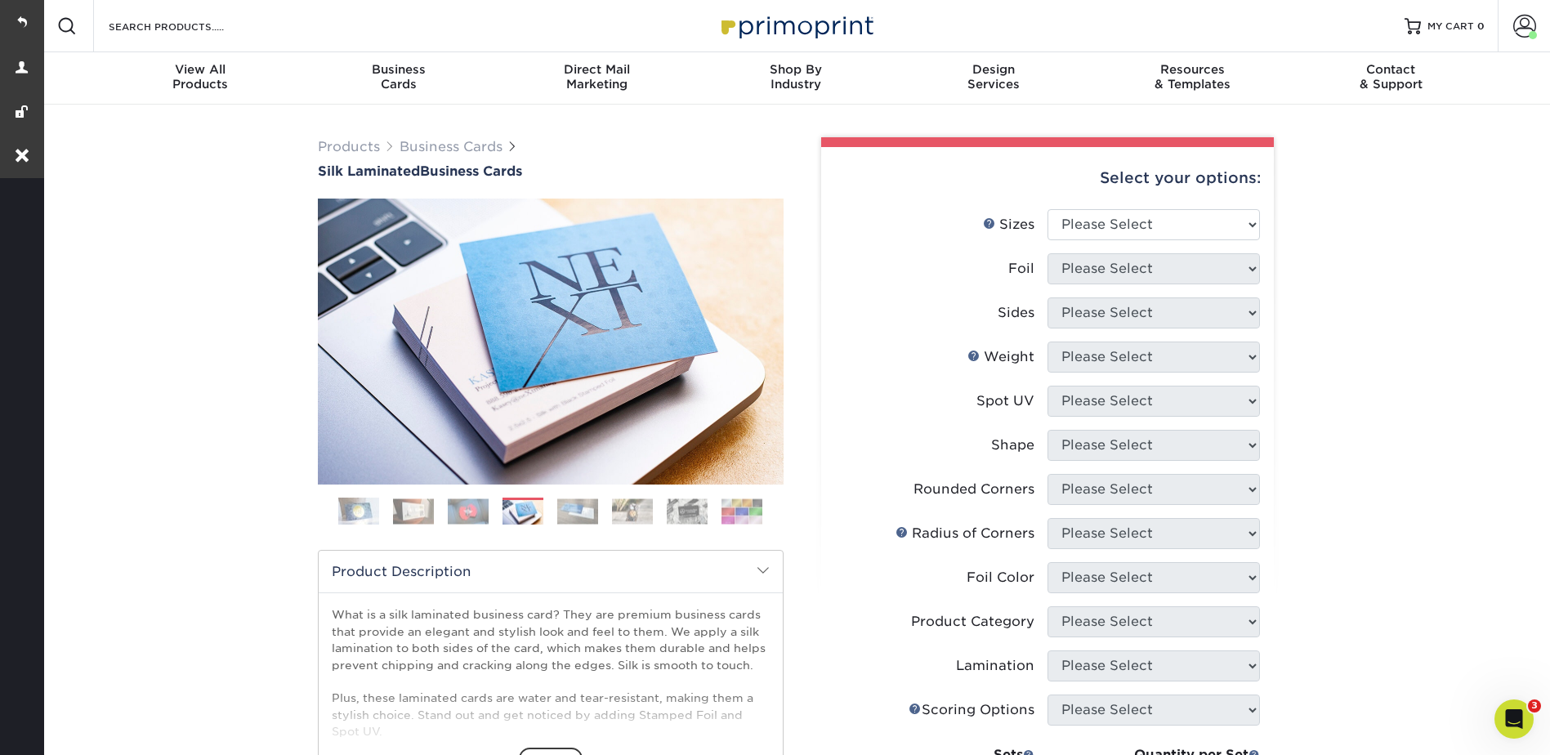
click at [590, 505] on img at bounding box center [577, 510] width 41 height 25
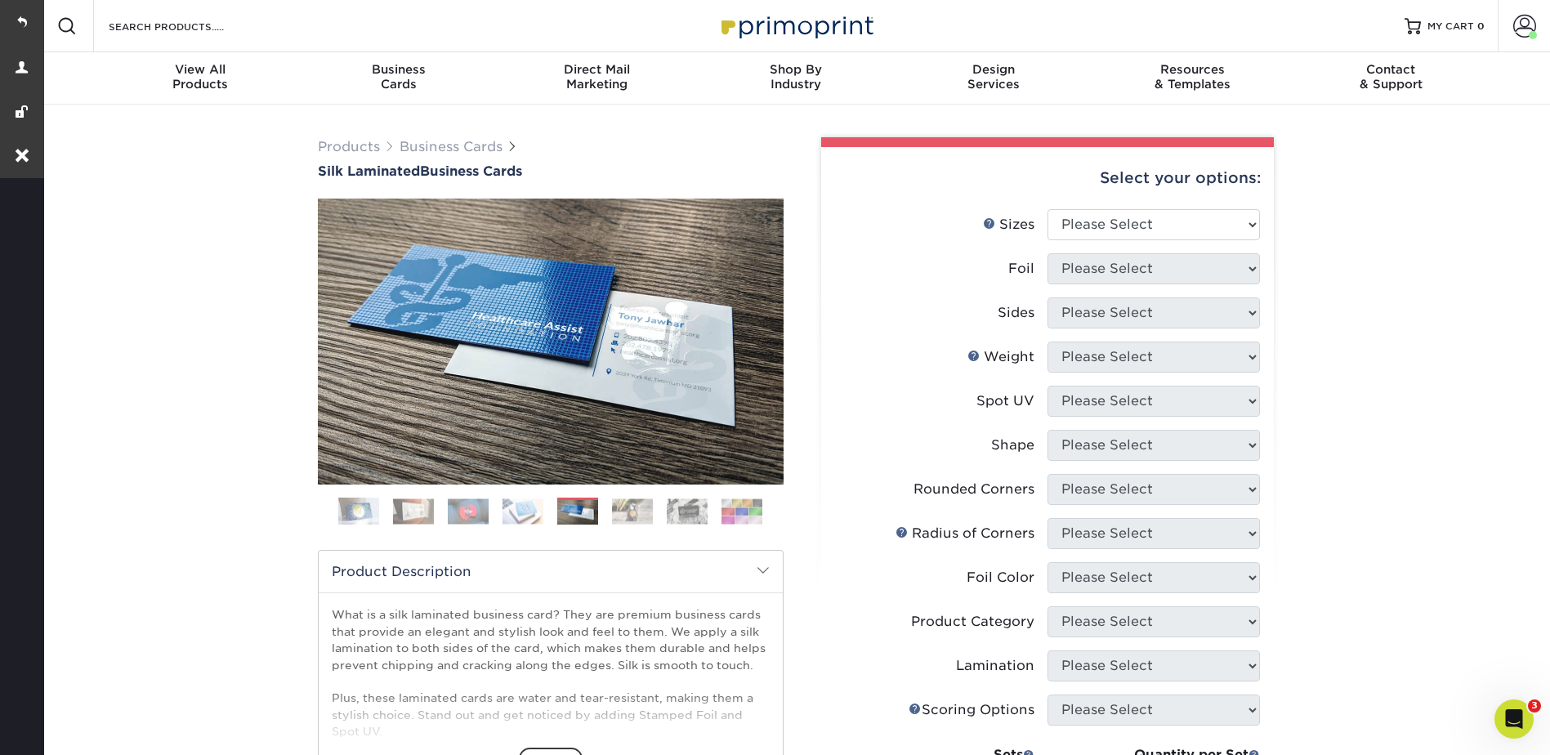
click at [644, 512] on img at bounding box center [632, 510] width 41 height 25
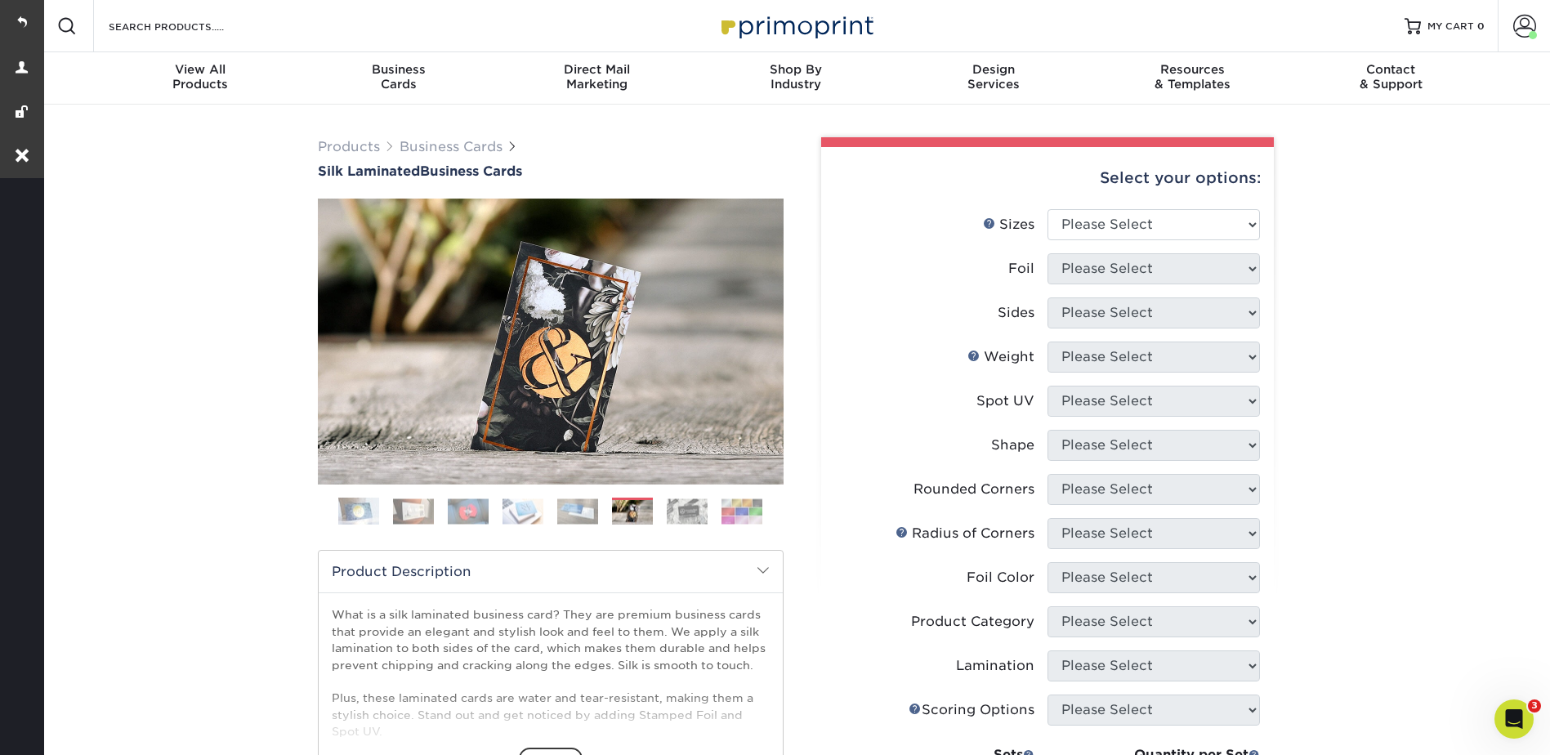
click at [695, 506] on img at bounding box center [687, 510] width 41 height 25
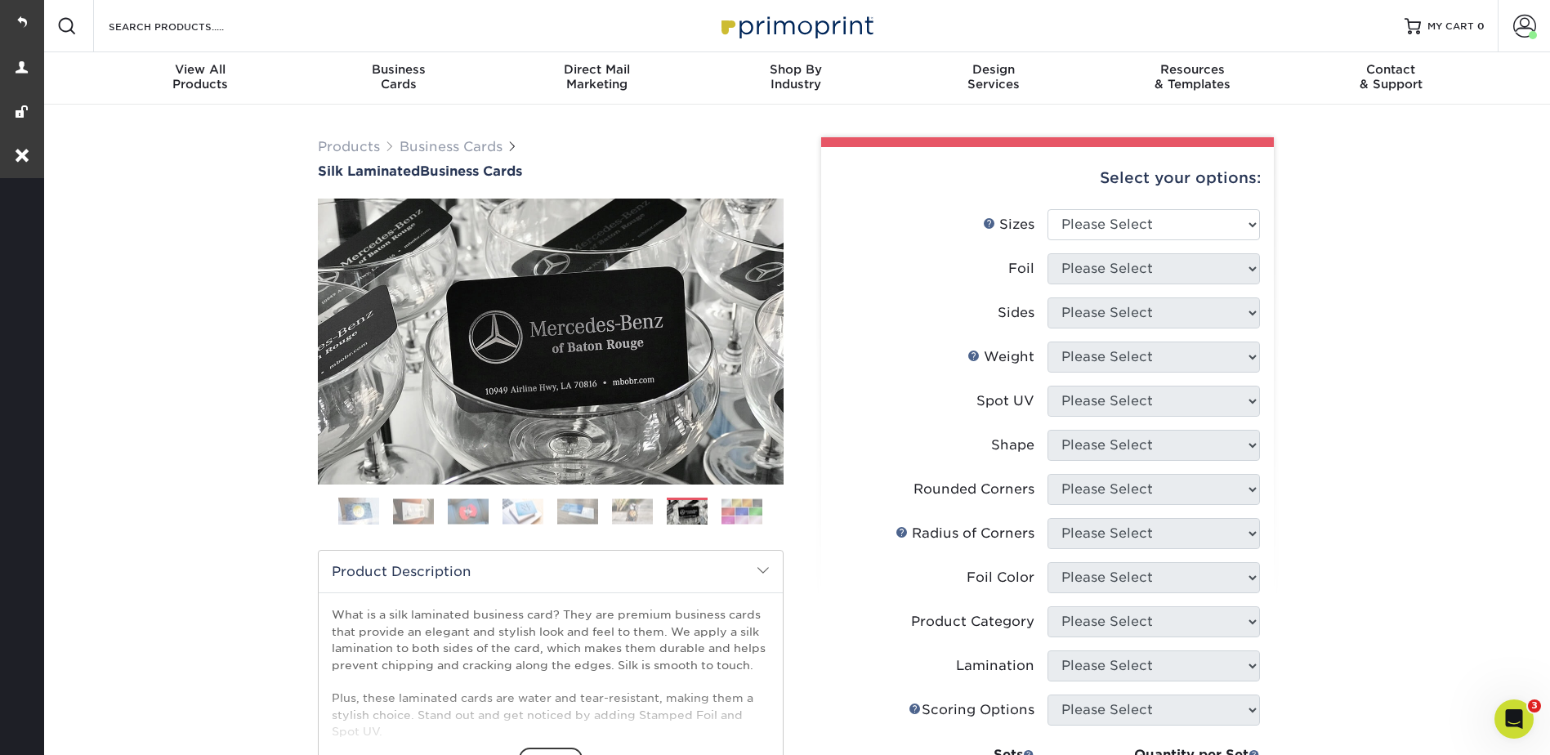
click at [733, 504] on img at bounding box center [742, 510] width 41 height 25
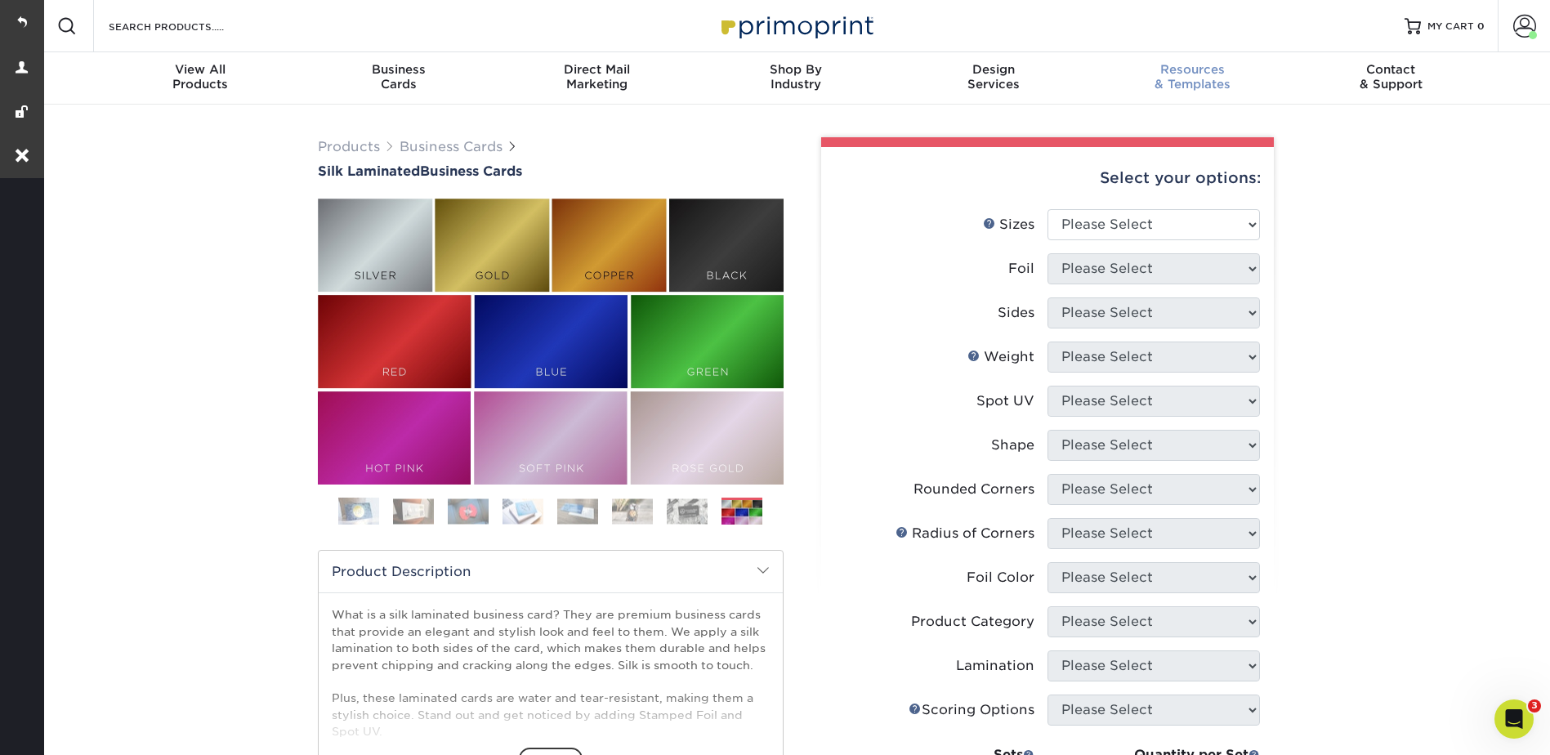
click at [1196, 67] on span "Resources" at bounding box center [1192, 69] width 199 height 15
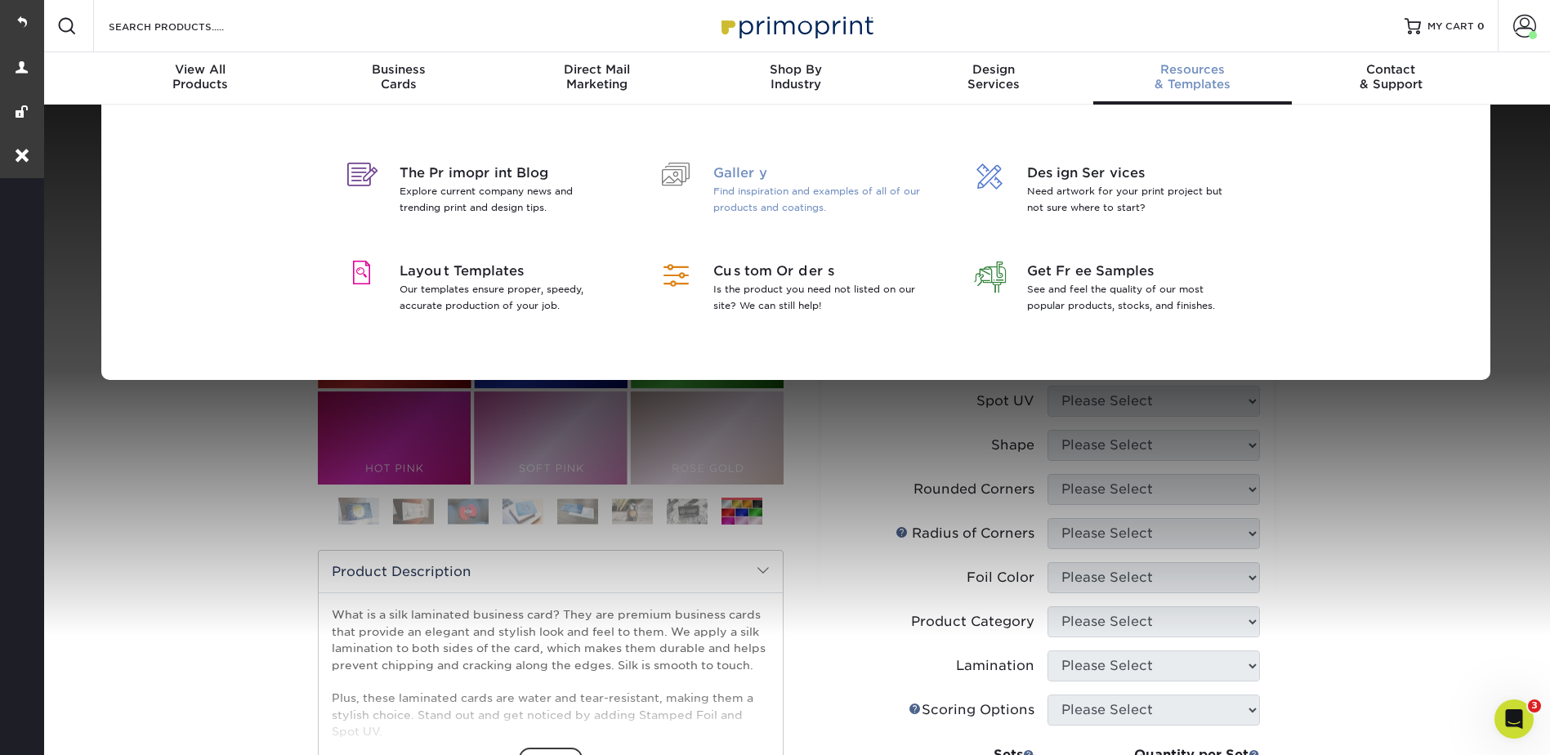
click at [731, 187] on p "Find inspiration and examples of all of our products and coatings." at bounding box center [819, 199] width 212 height 33
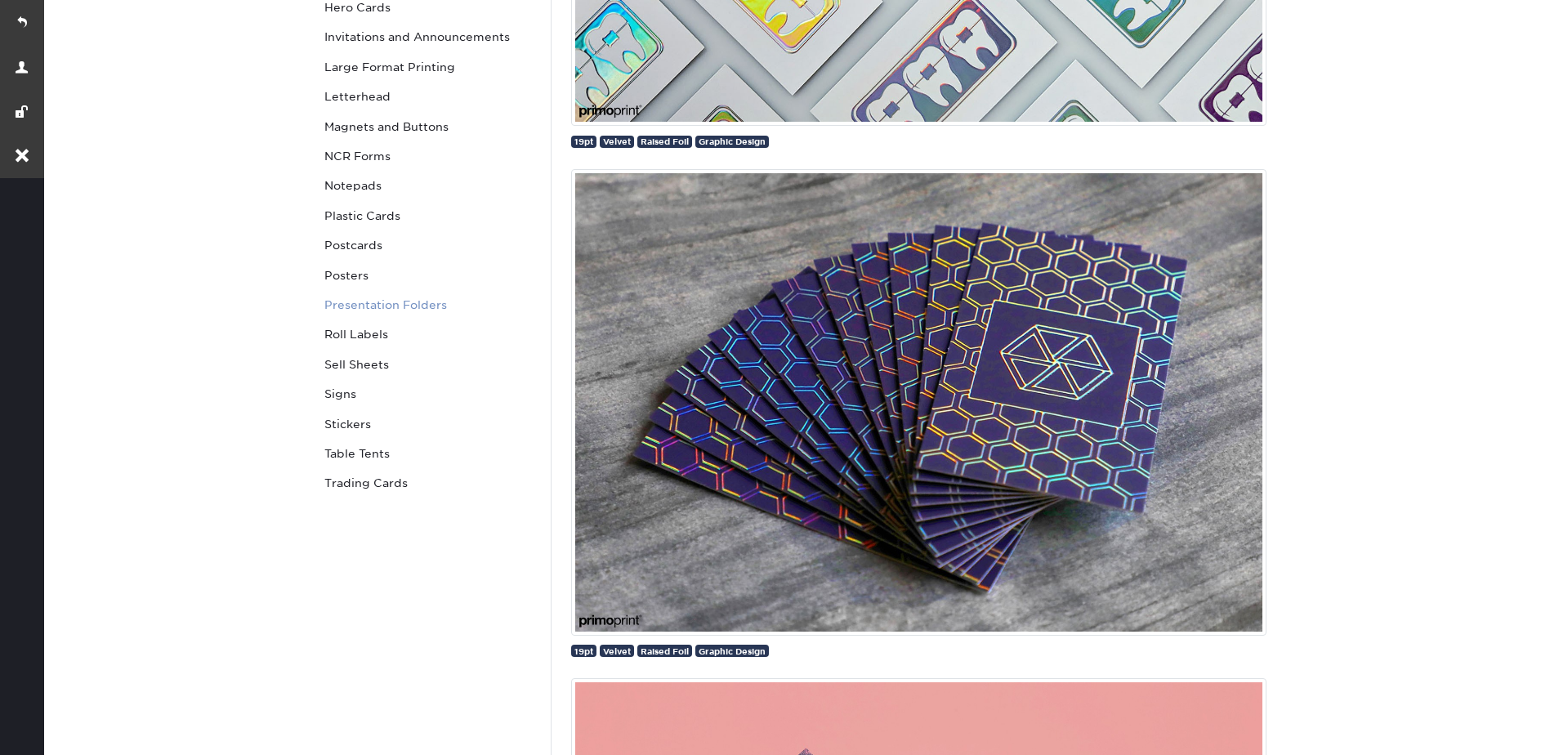
scroll to position [572, 0]
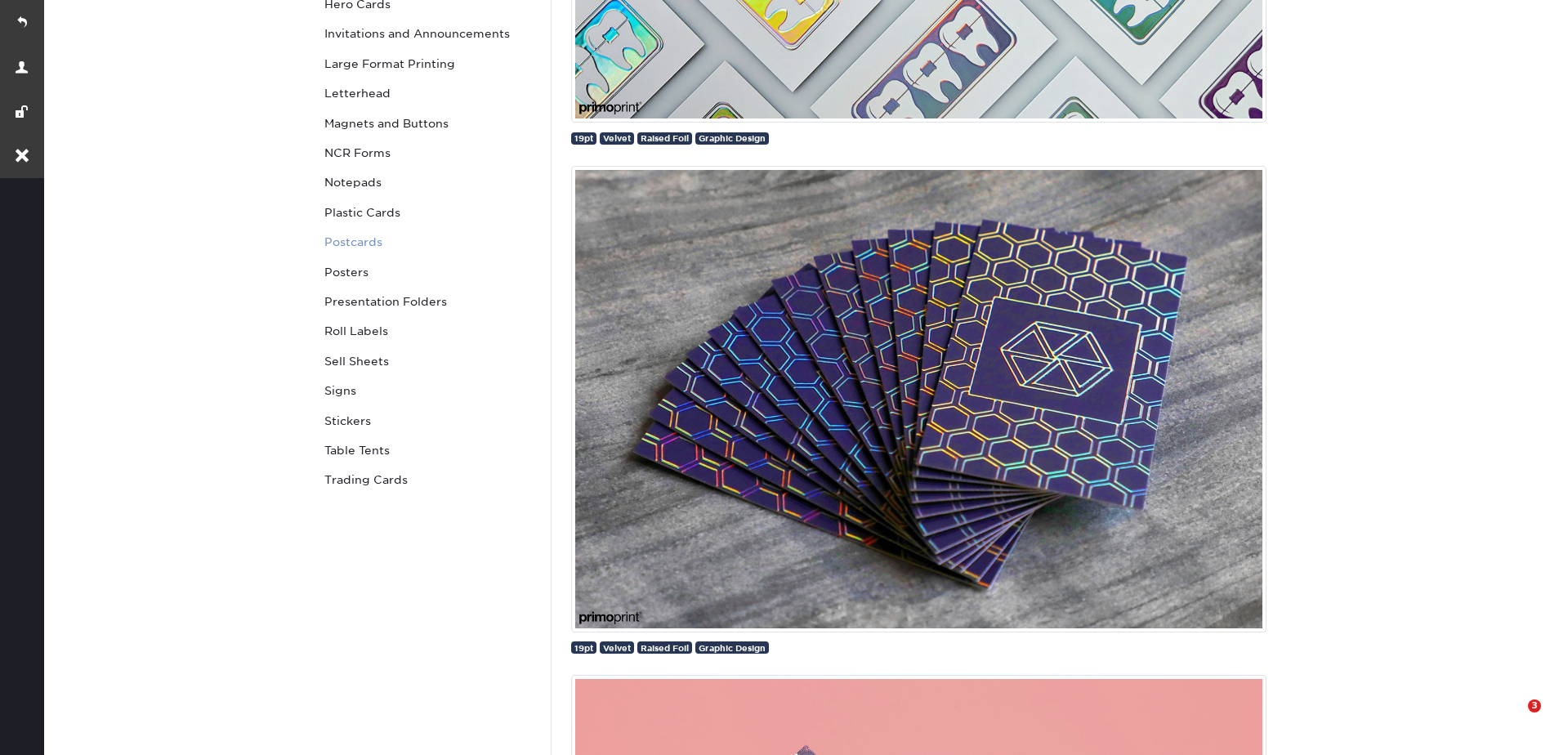
click at [355, 237] on link "Postcards" at bounding box center [428, 241] width 221 height 29
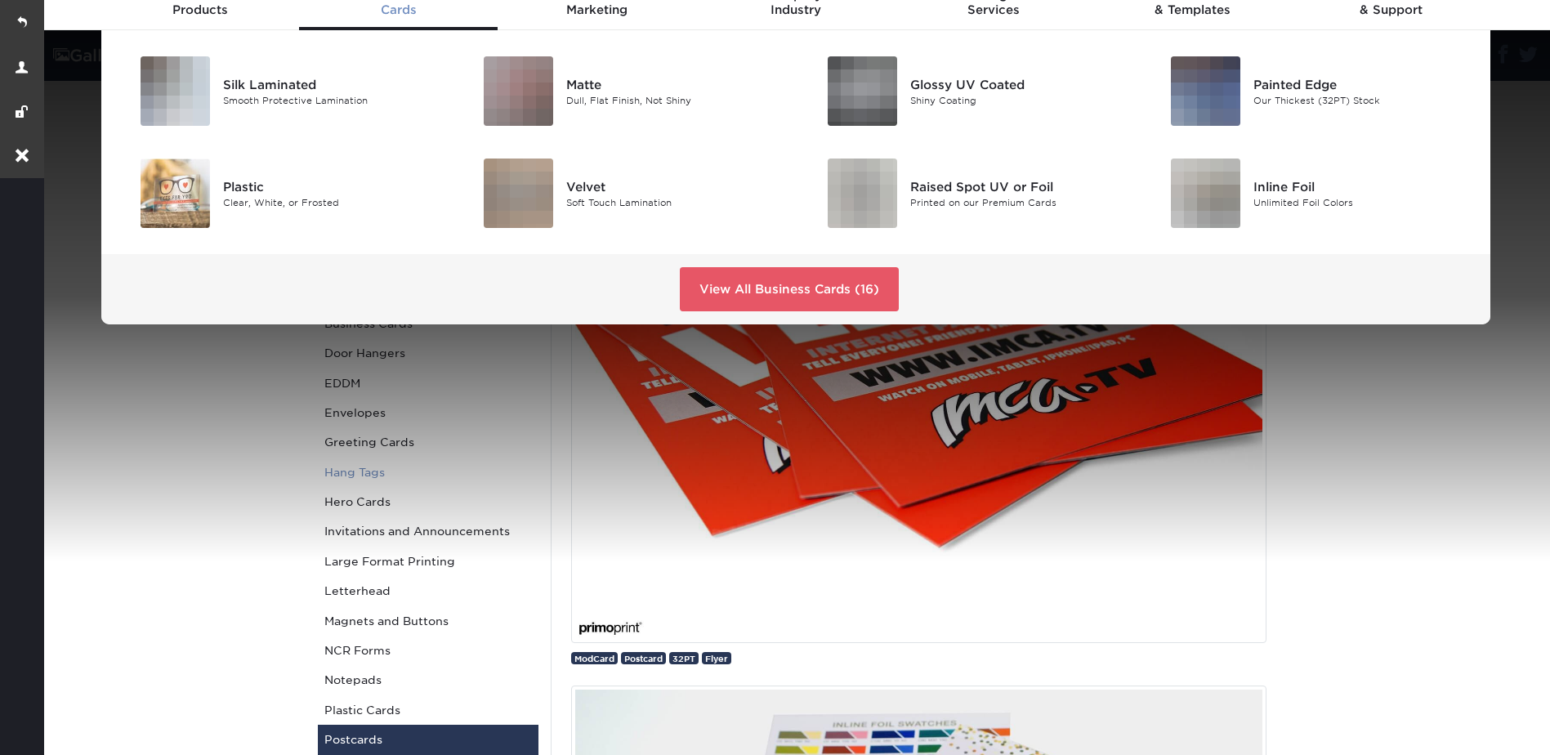
scroll to position [163, 0]
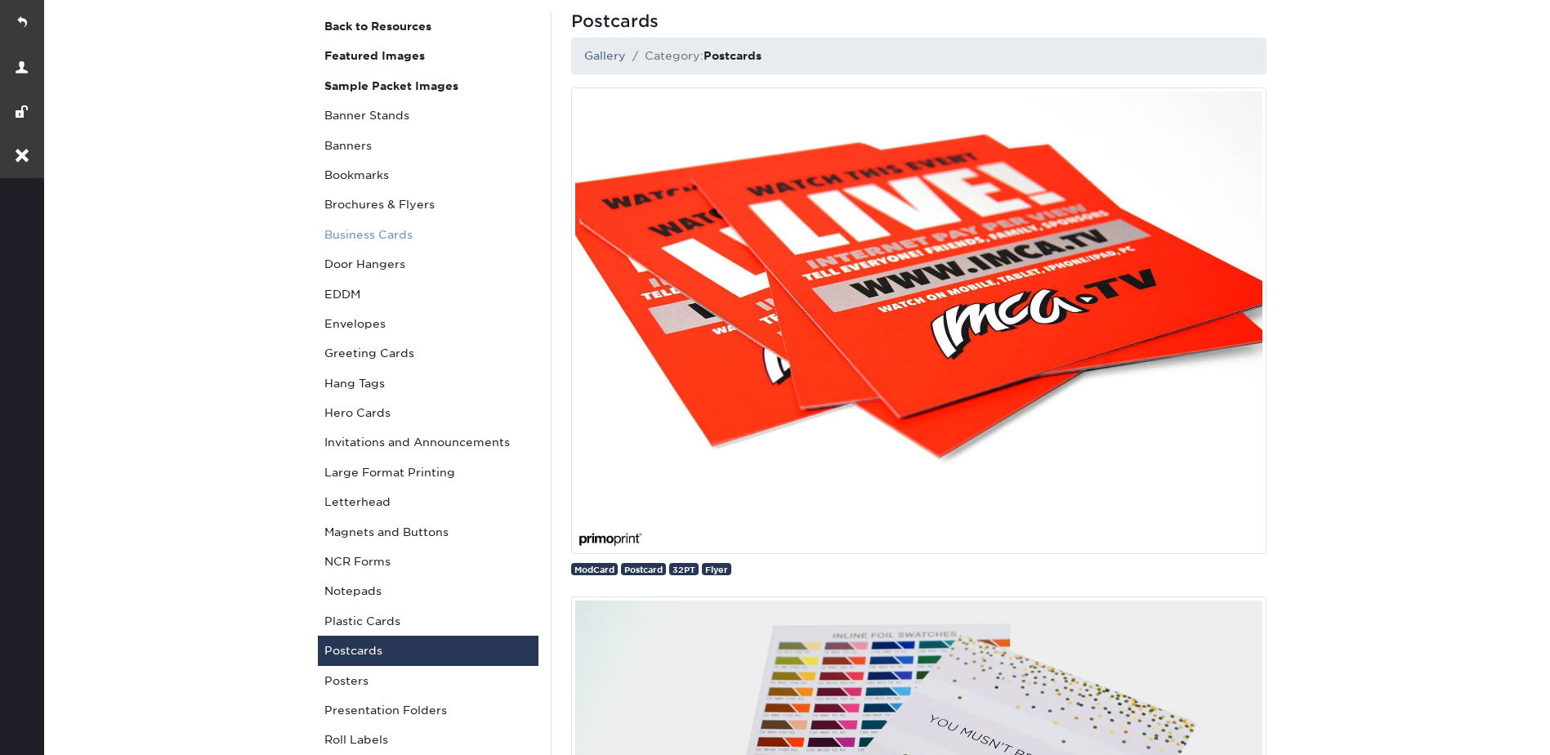
click at [357, 239] on link "Business Cards" at bounding box center [428, 234] width 221 height 29
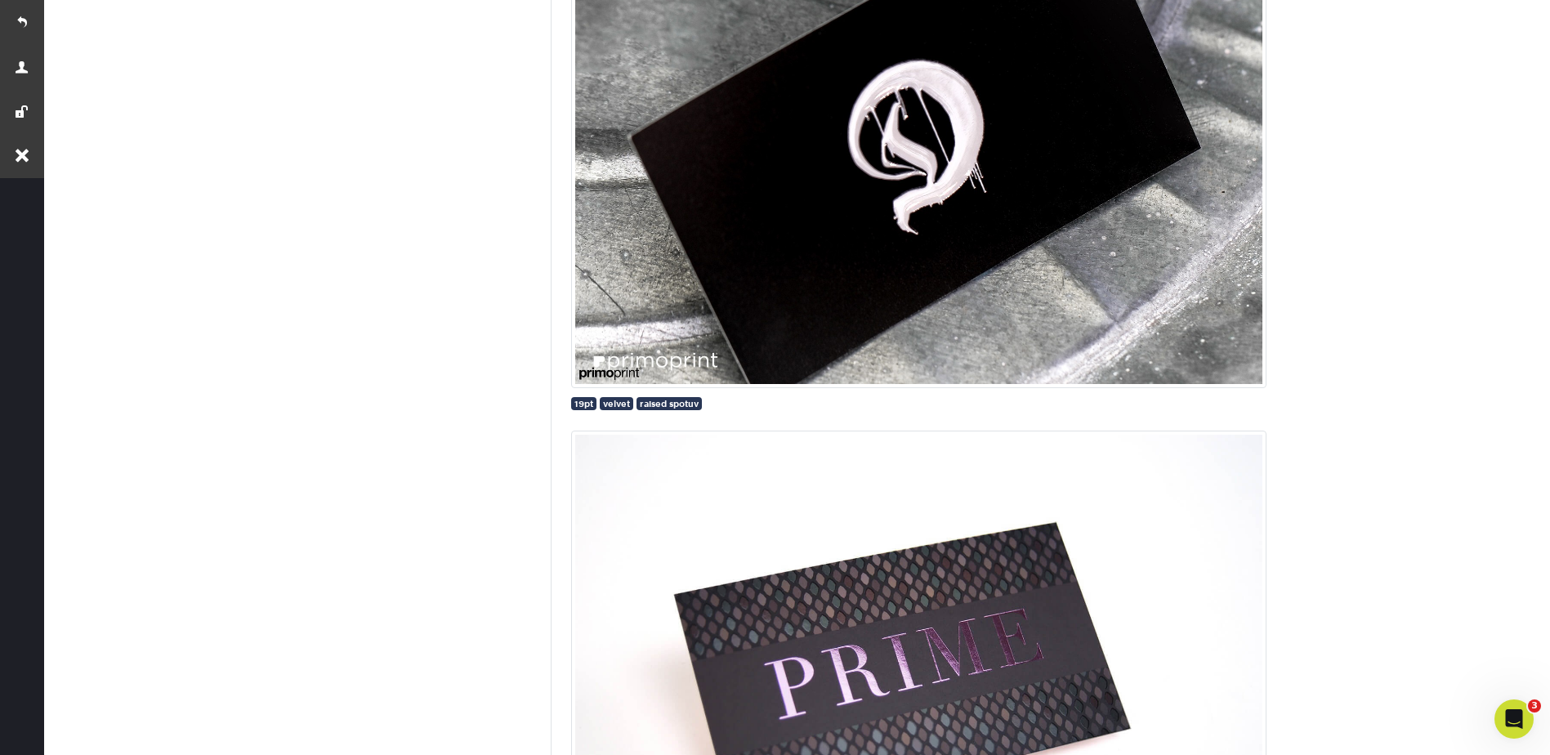
scroll to position [4167, 0]
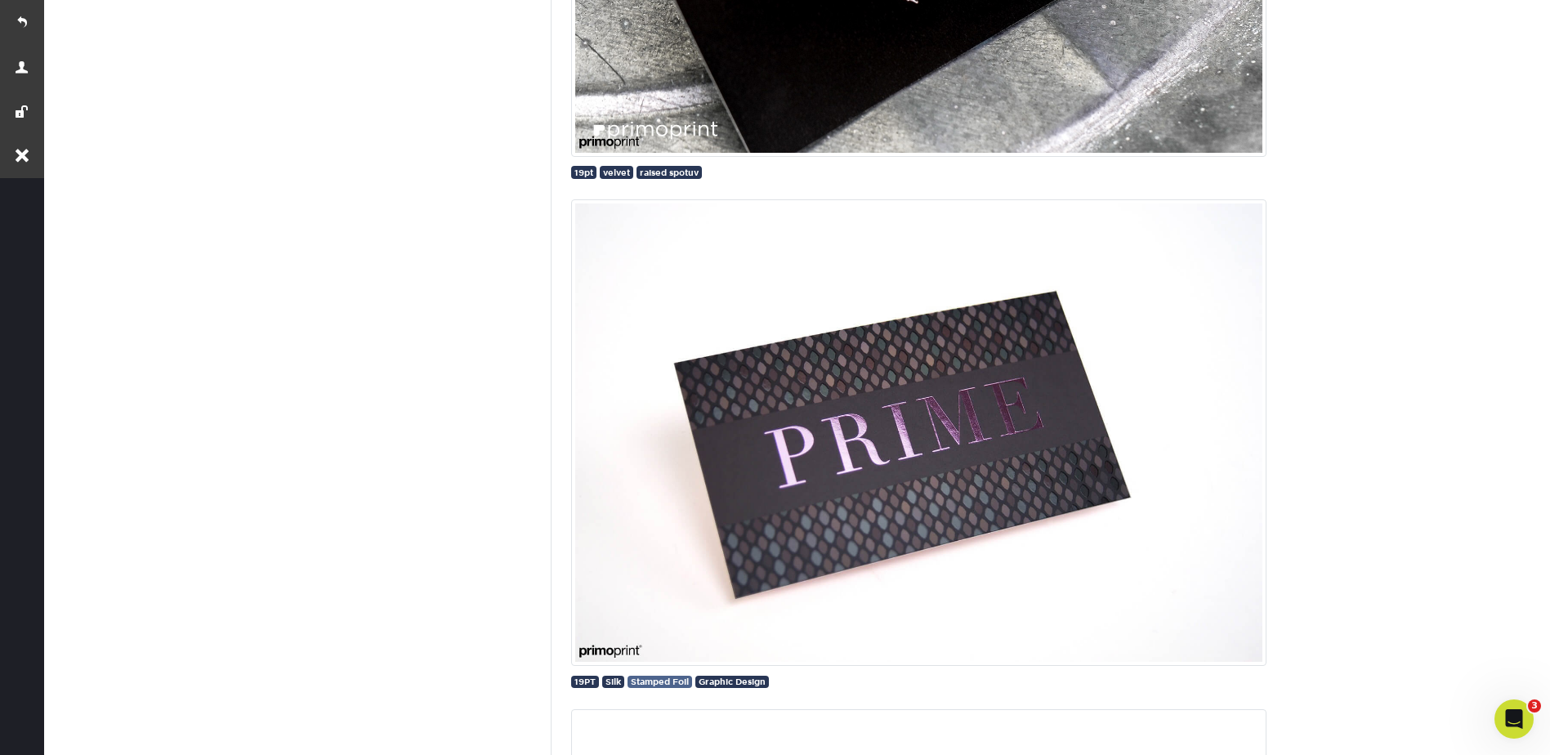
click at [671, 685] on span "Stamped Foil" at bounding box center [660, 682] width 58 height 10
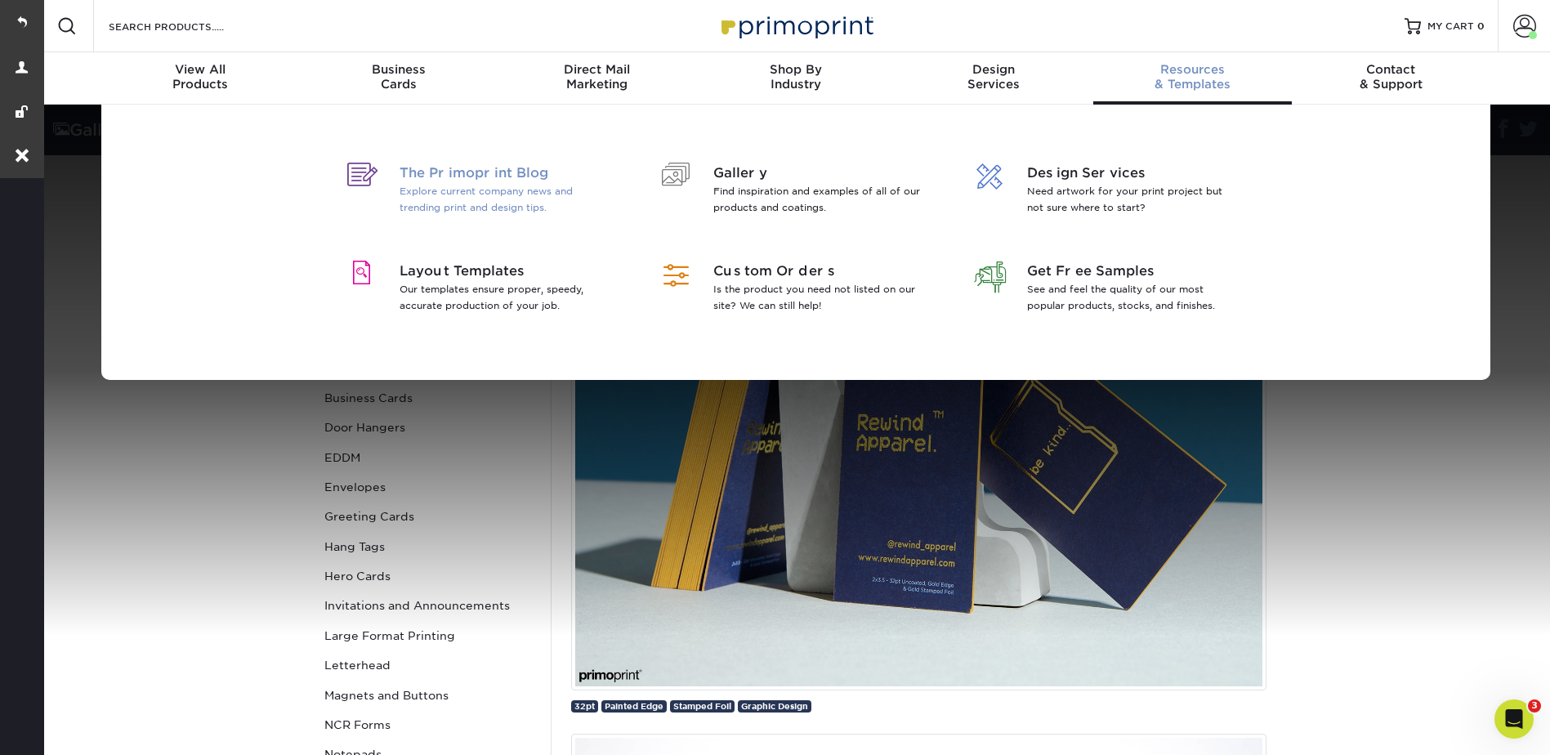
click at [513, 193] on p "Explore current company news and trending print and design tips." at bounding box center [506, 199] width 212 height 33
